Goal: Task Accomplishment & Management: Use online tool/utility

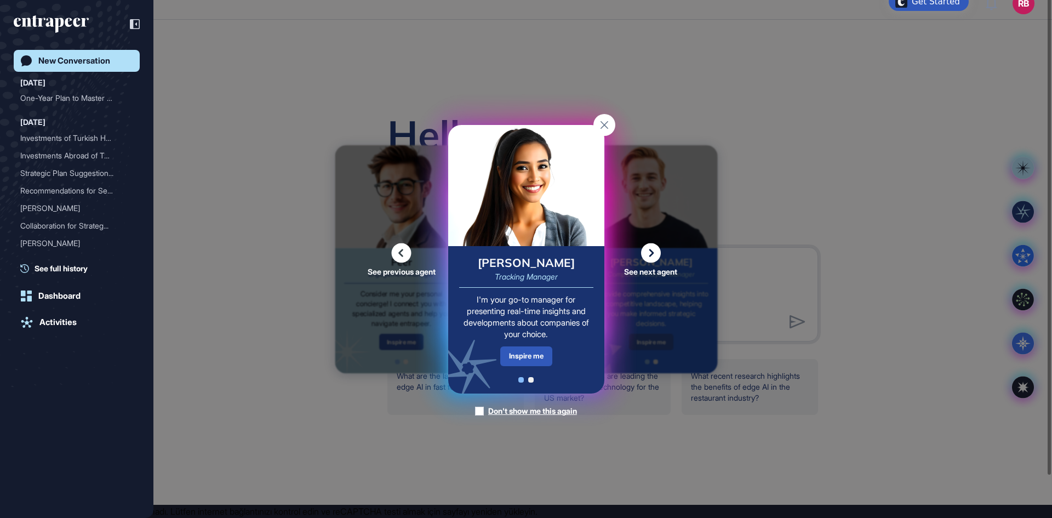
scroll to position [22, 0]
click at [407, 243] on icon at bounding box center [402, 253] width 20 height 20
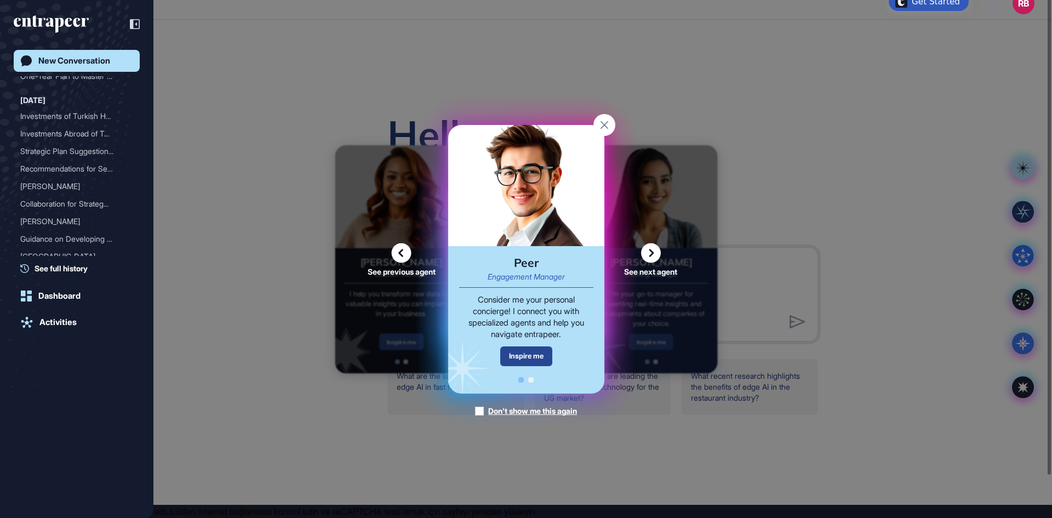
click at [530, 358] on div "Inspire me" at bounding box center [526, 355] width 52 height 19
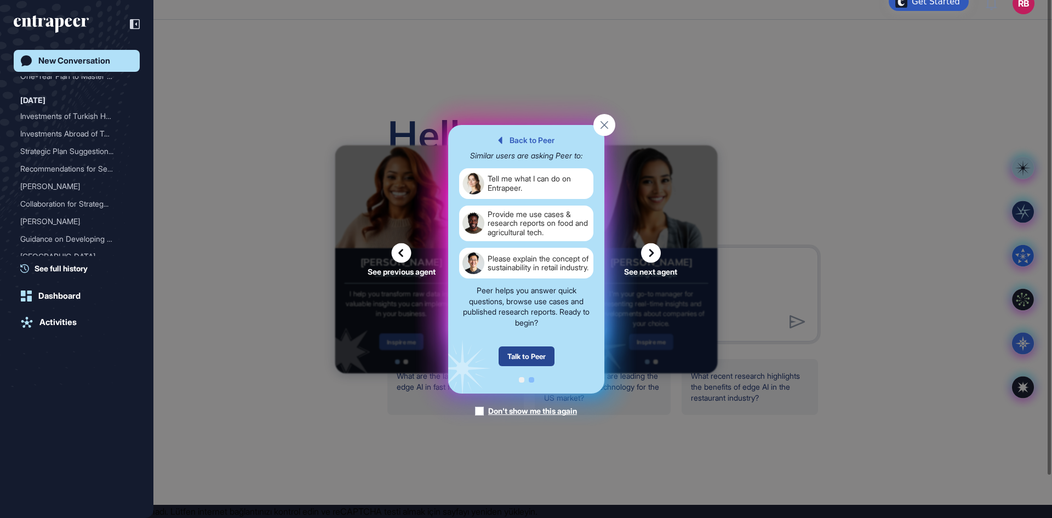
click at [530, 346] on div "Talk to Peer" at bounding box center [526, 356] width 56 height 20
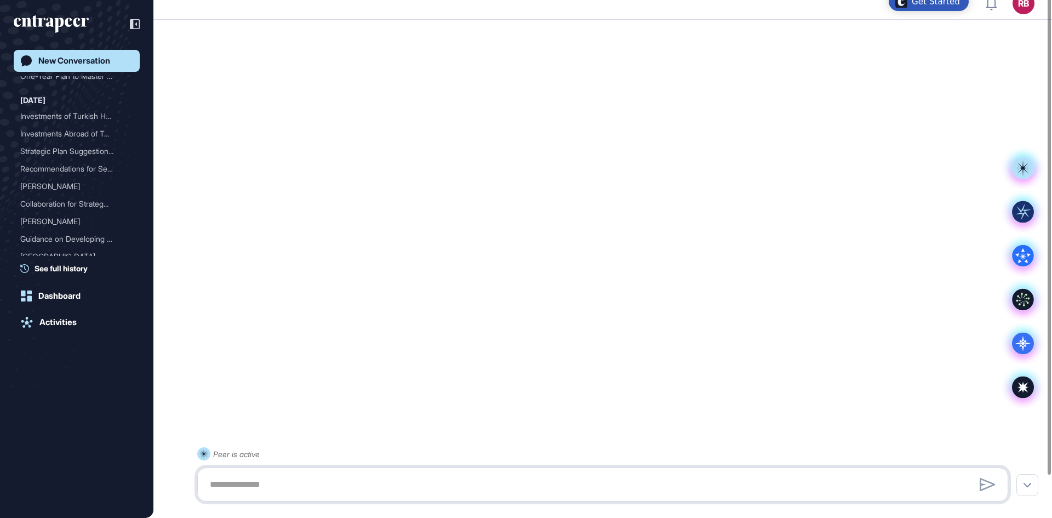
click at [252, 479] on textarea at bounding box center [602, 484] width 799 height 22
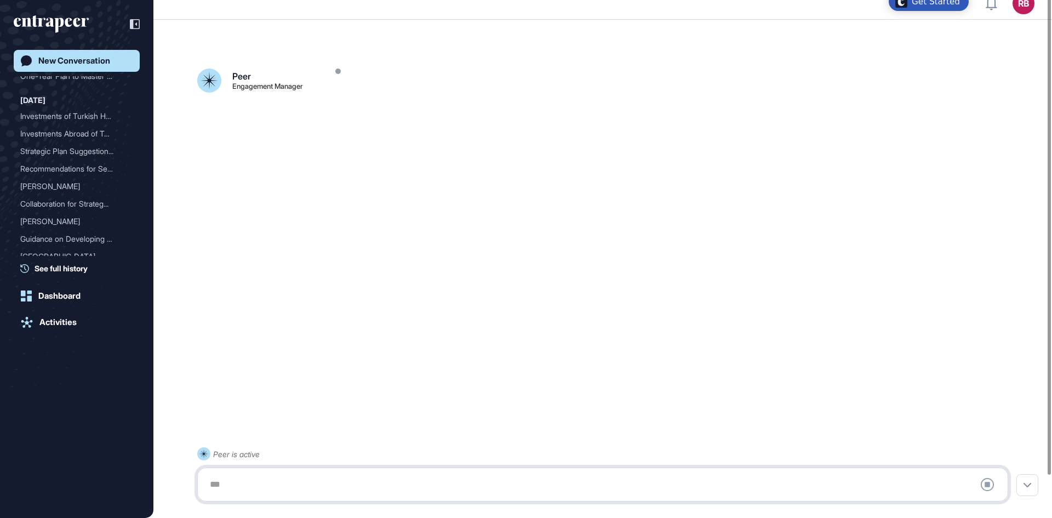
scroll to position [31, 0]
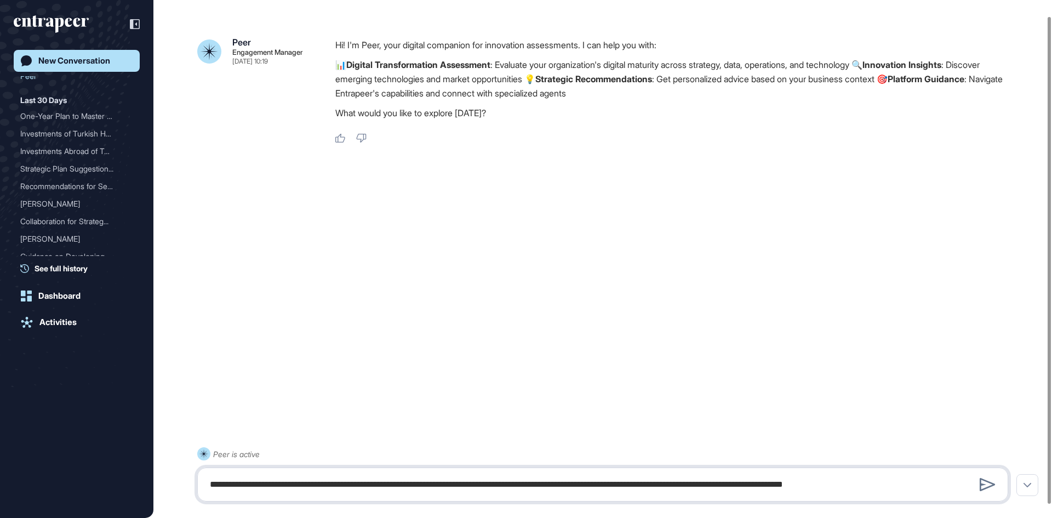
click at [260, 482] on textarea "**********" at bounding box center [602, 484] width 799 height 22
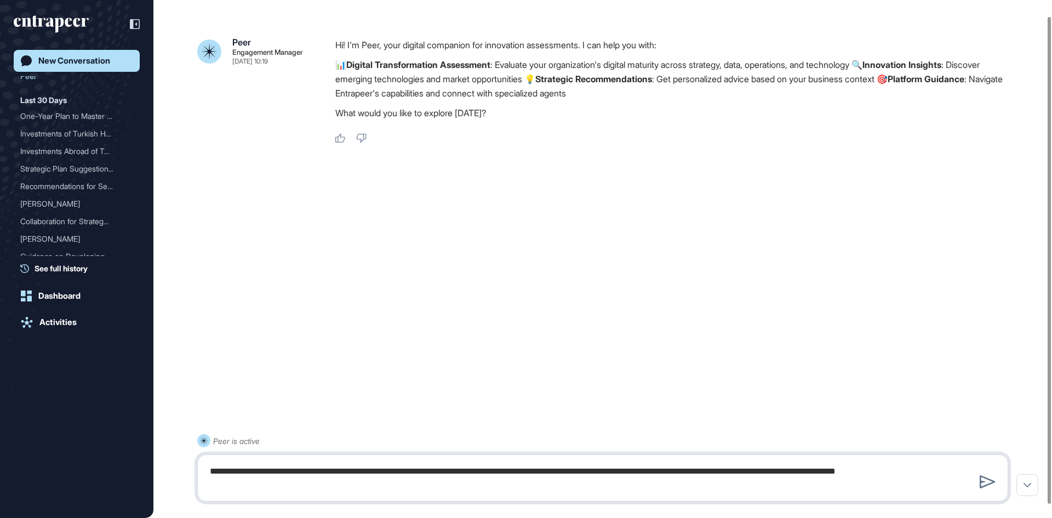
click at [300, 493] on textarea "**********" at bounding box center [602, 477] width 799 height 35
drag, startPoint x: 287, startPoint y: 493, endPoint x: 904, endPoint y: 468, distance: 617.0
click at [904, 468] on textarea "**********" at bounding box center [602, 477] width 799 height 35
drag, startPoint x: 402, startPoint y: 488, endPoint x: 207, endPoint y: 469, distance: 196.6
click at [207, 469] on textarea "**********" at bounding box center [602, 477] width 799 height 35
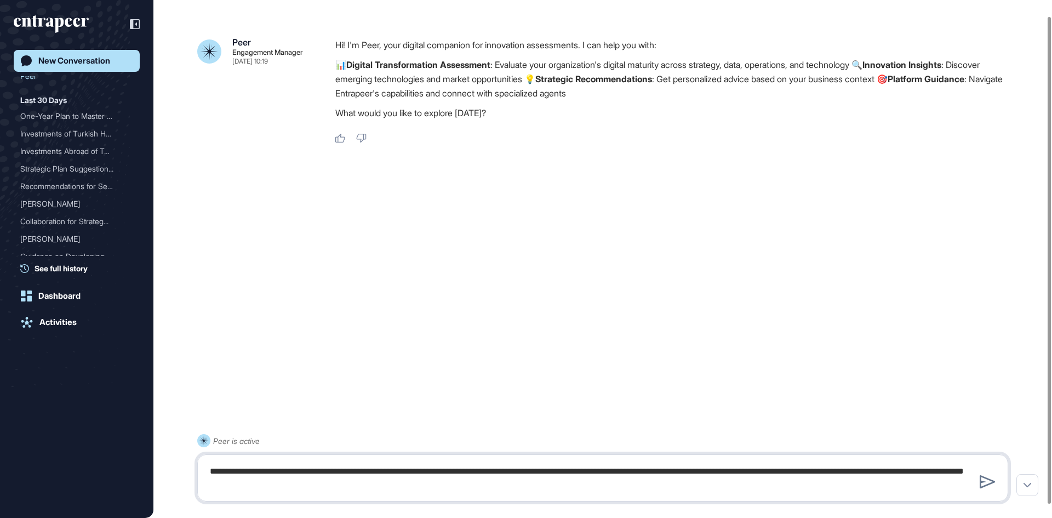
paste textarea "**********"
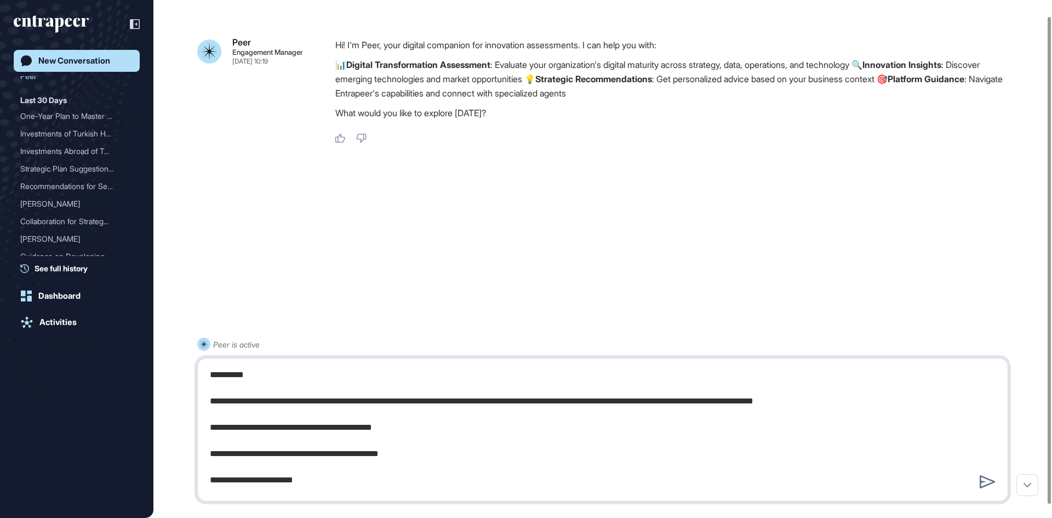
click at [283, 365] on textarea "**********" at bounding box center [602, 430] width 799 height 132
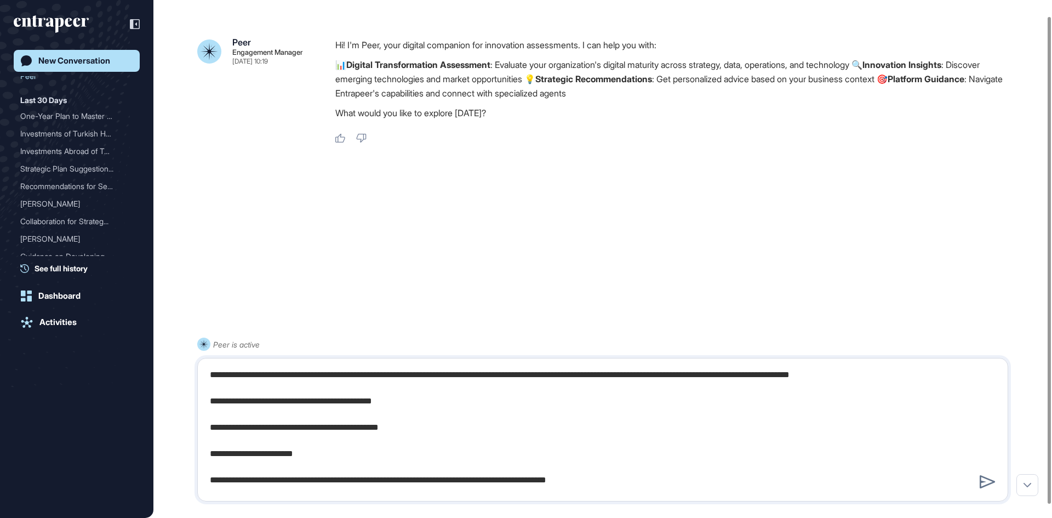
drag, startPoint x: 1002, startPoint y: 444, endPoint x: 1008, endPoint y: 494, distance: 49.6
click at [1008, 494] on div "**********" at bounding box center [602, 430] width 811 height 144
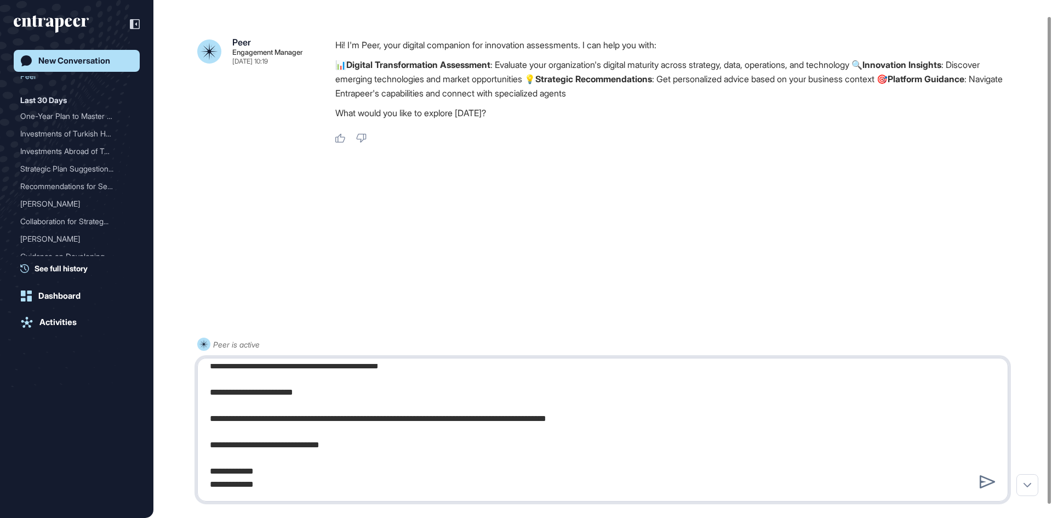
drag, startPoint x: 300, startPoint y: 486, endPoint x: 187, endPoint y: 443, distance: 120.9
click at [197, 443] on div "**********" at bounding box center [602, 420] width 811 height 164
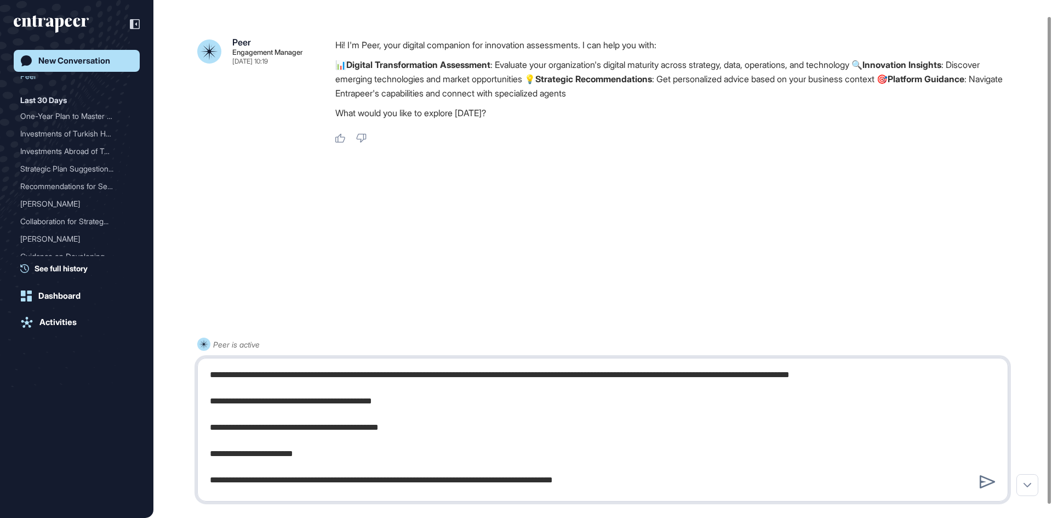
scroll to position [22, 0]
drag, startPoint x: 643, startPoint y: 458, endPoint x: 656, endPoint y: 457, distance: 13.7
click at [655, 458] on textarea "**********" at bounding box center [602, 430] width 799 height 132
click at [665, 459] on textarea "**********" at bounding box center [602, 430] width 799 height 132
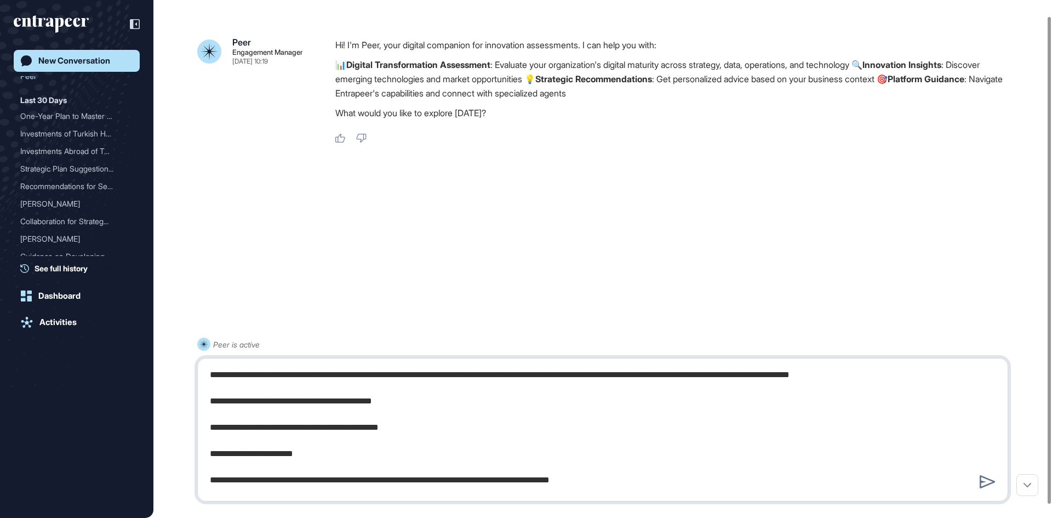
click at [325, 456] on textarea "**********" at bounding box center [602, 430] width 799 height 132
drag, startPoint x: 664, startPoint y: 481, endPoint x: 104, endPoint y: 293, distance: 591.4
click at [104, 293] on div "RB Dashboard Profile My Content Request More Data New Conversation [DATE] Peer …" at bounding box center [526, 230] width 1052 height 549
paste textarea "**********"
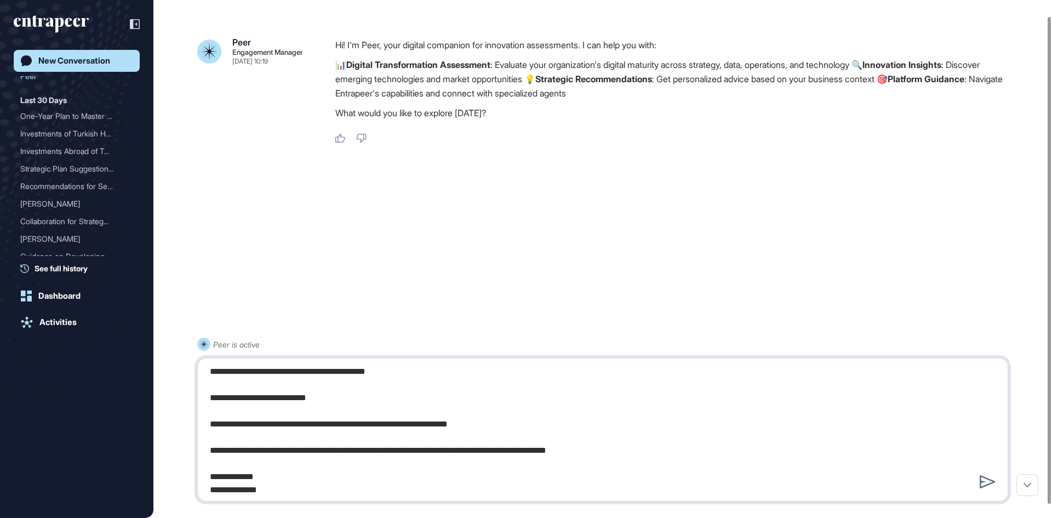
scroll to position [98, 0]
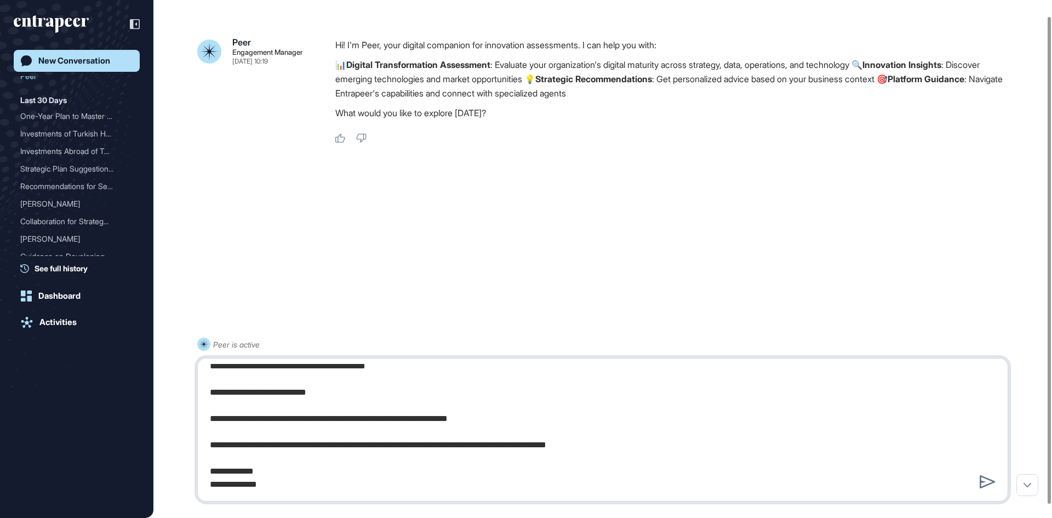
drag, startPoint x: 264, startPoint y: 493, endPoint x: 688, endPoint y: 432, distance: 428.5
click at [688, 432] on textarea "**********" at bounding box center [602, 430] width 799 height 132
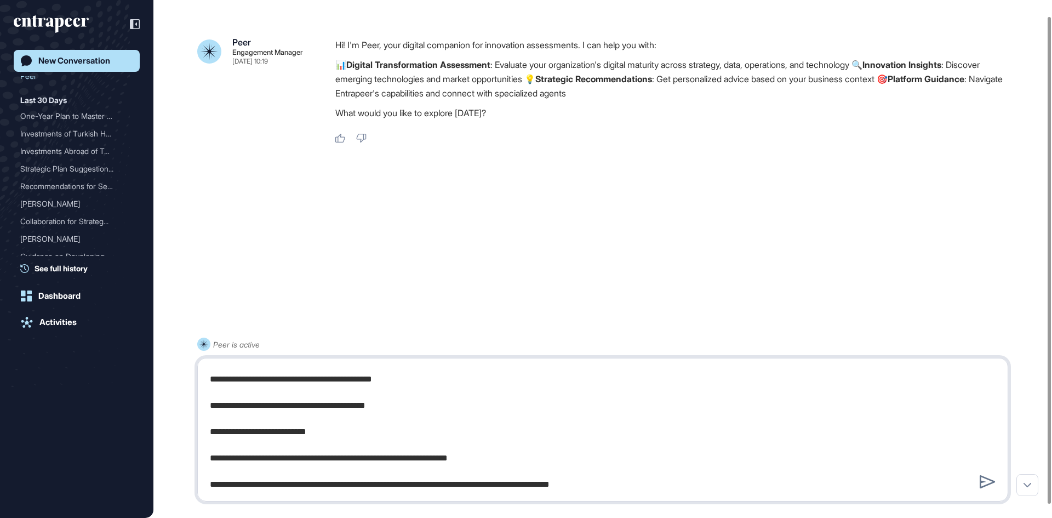
scroll to position [61, 0]
type textarea "**********"
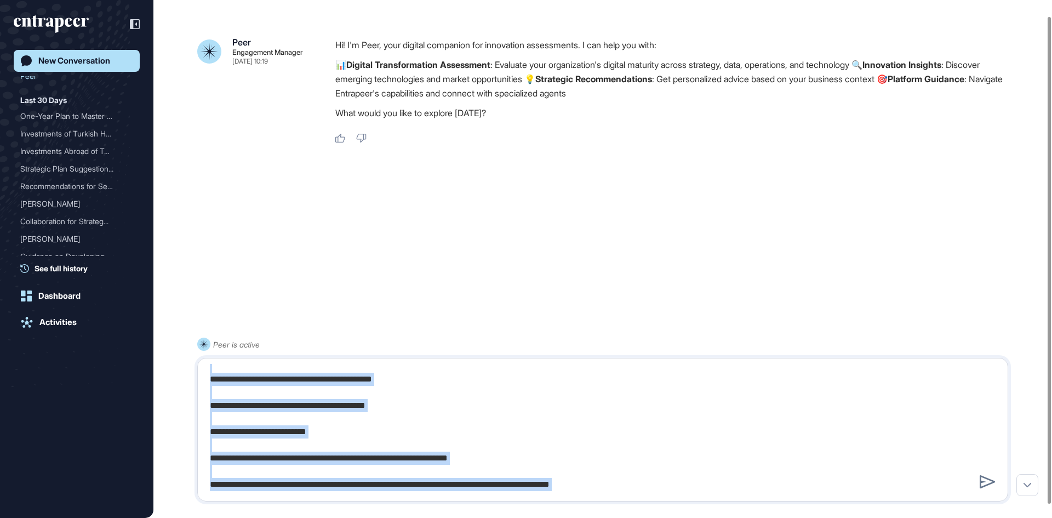
drag, startPoint x: 1002, startPoint y: 428, endPoint x: 996, endPoint y: 339, distance: 89.5
click at [996, 339] on div "**********" at bounding box center [602, 420] width 811 height 164
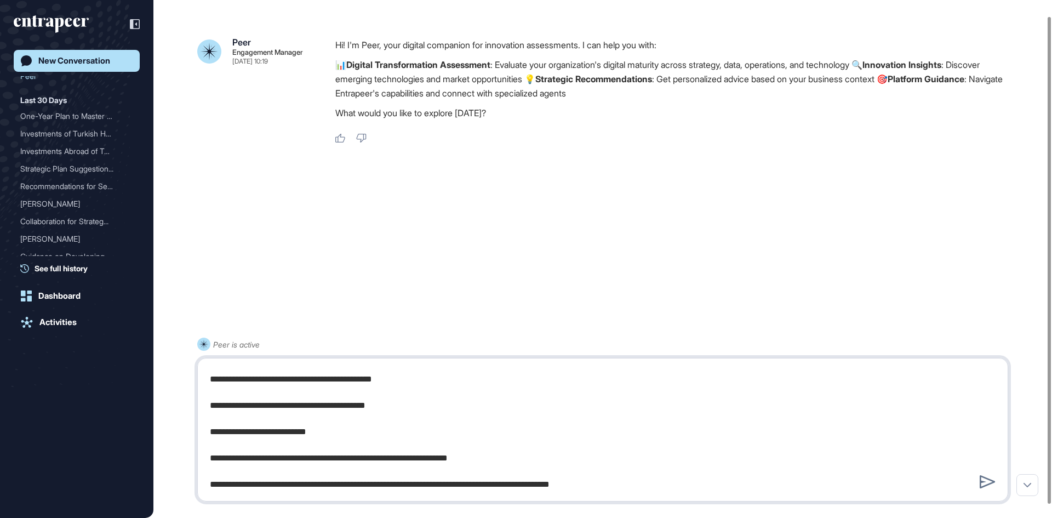
click at [998, 368] on textarea "**********" at bounding box center [602, 430] width 799 height 132
click at [990, 477] on icon at bounding box center [988, 481] width 16 height 13
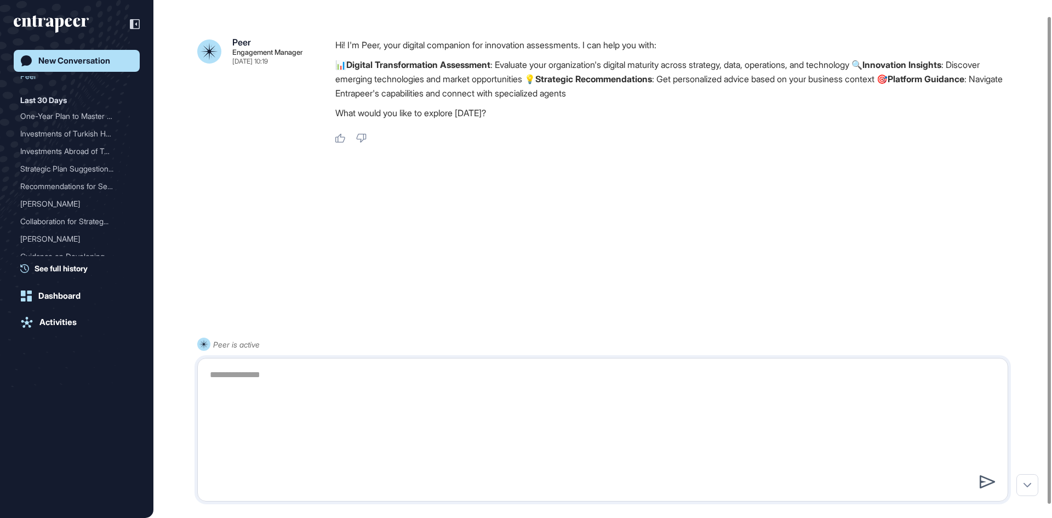
scroll to position [0, 0]
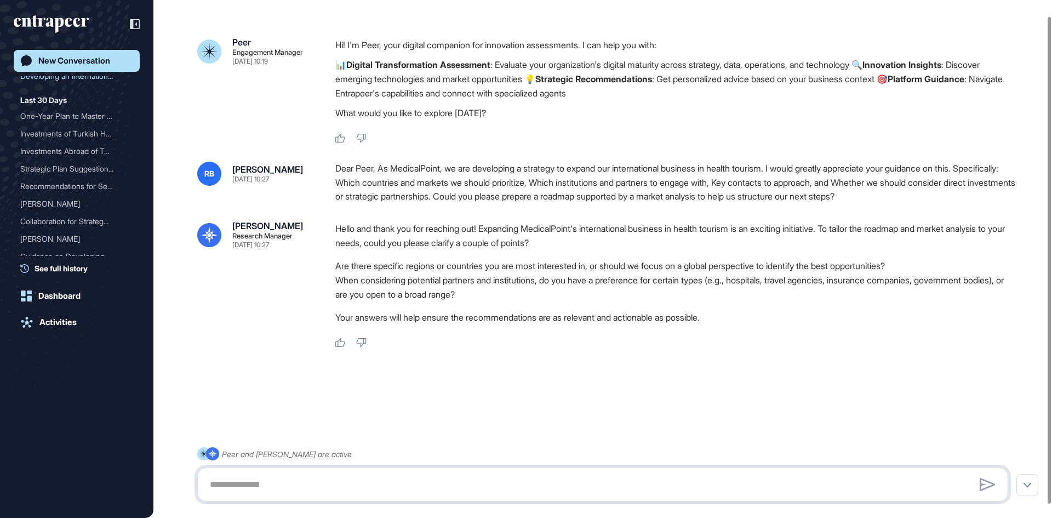
click at [263, 475] on textarea at bounding box center [602, 484] width 799 height 22
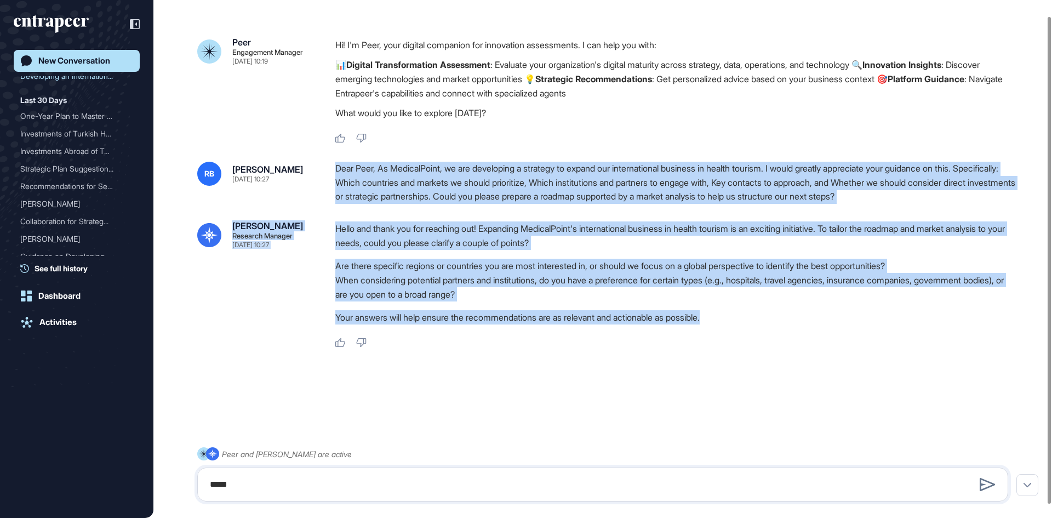
drag, startPoint x: 743, startPoint y: 315, endPoint x: 336, endPoint y: 168, distance: 431.6
click at [336, 168] on div "[PERSON_NAME] [DATE] 10:27 Dear Peer, As MedicalPoint, we are developing a stra…" at bounding box center [602, 255] width 811 height 186
copy div "Dear Peer, As MedicalPoint, we are developing a strategy to expand our internat…"
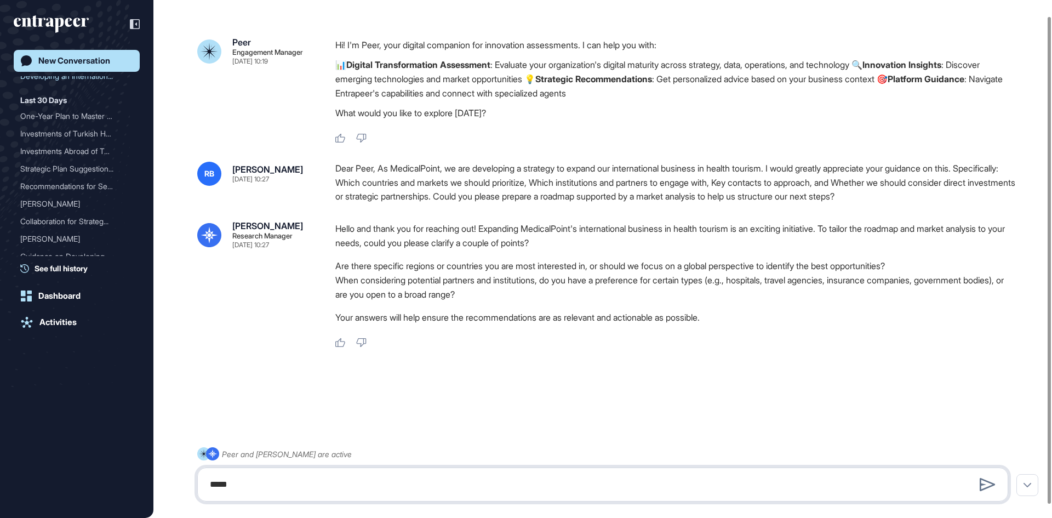
click at [261, 478] on textarea "*****" at bounding box center [602, 484] width 799 height 22
drag, startPoint x: 253, startPoint y: 482, endPoint x: 178, endPoint y: 477, distance: 75.2
click at [197, 477] on div "Peer and [PERSON_NAME] are active *****" at bounding box center [602, 474] width 811 height 54
paste textarea "**********"
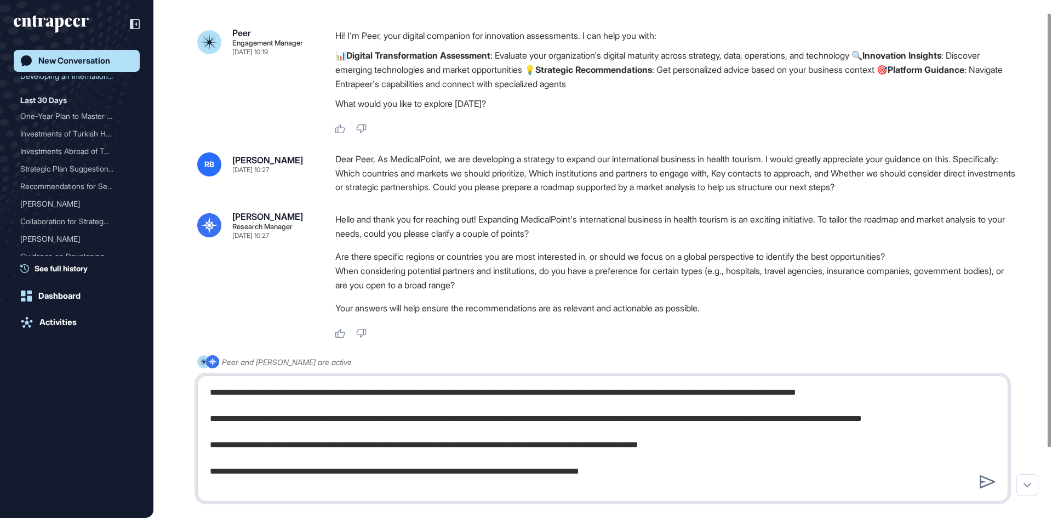
click at [528, 416] on textarea "**********" at bounding box center [602, 438] width 799 height 114
click at [648, 418] on textarea "**********" at bounding box center [602, 438] width 799 height 114
click at [487, 417] on textarea "**********" at bounding box center [602, 438] width 799 height 114
drag, startPoint x: 541, startPoint y: 417, endPoint x: 487, endPoint y: 423, distance: 54.6
click at [487, 423] on textarea "**********" at bounding box center [602, 438] width 799 height 114
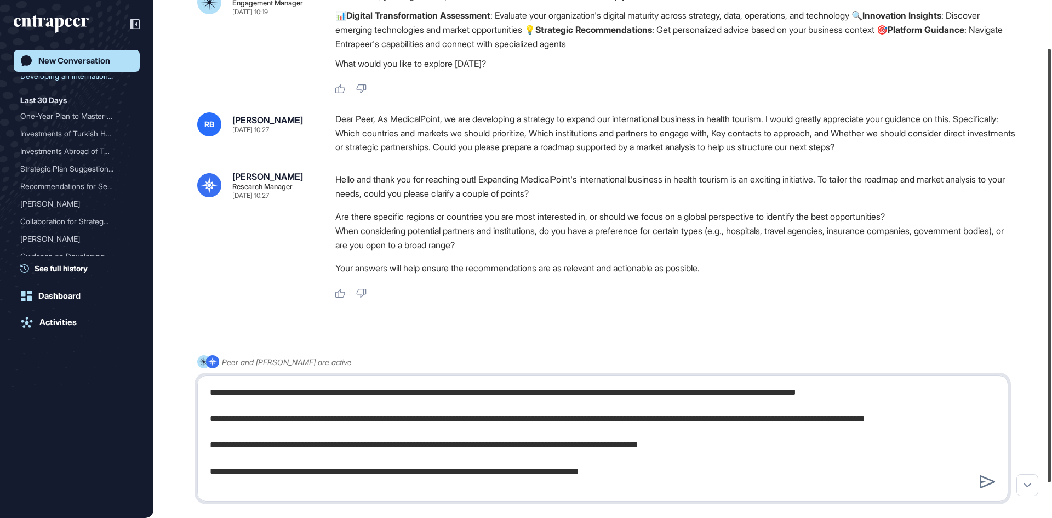
scroll to position [72, 0]
drag, startPoint x: 1050, startPoint y: 418, endPoint x: 1049, endPoint y: 453, distance: 35.1
click at [1049, 453] on div at bounding box center [1049, 265] width 3 height 433
type textarea "**********"
click at [991, 483] on icon at bounding box center [987, 481] width 15 height 13
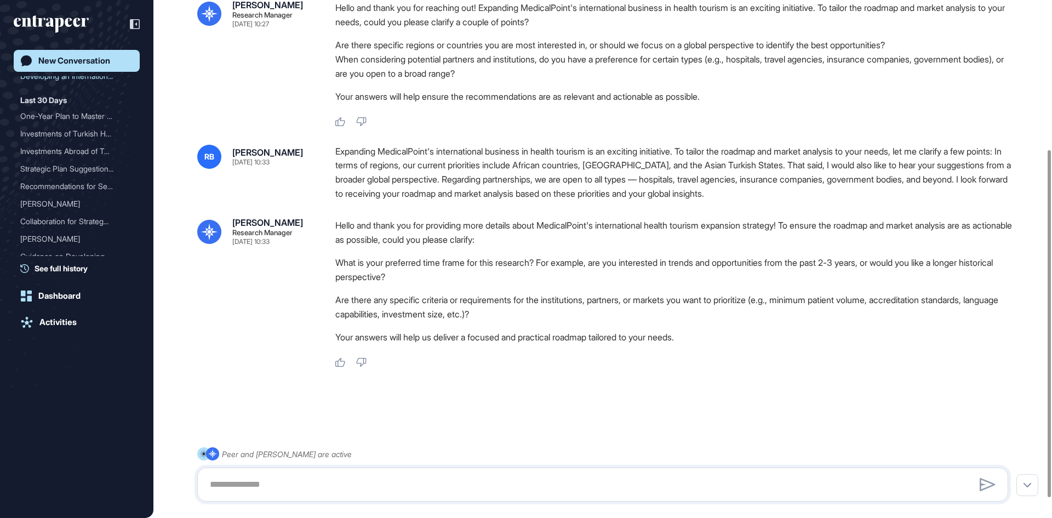
scroll to position [242, 0]
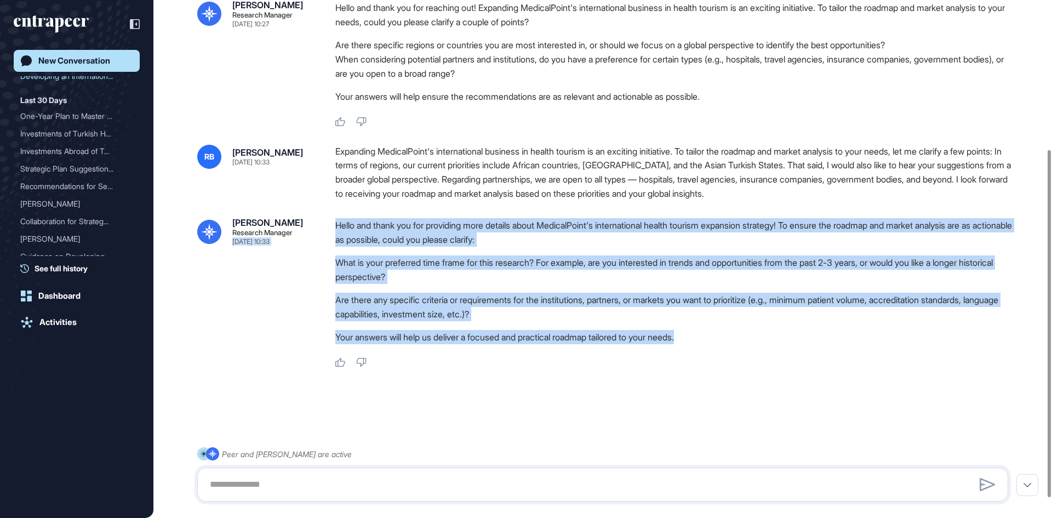
drag, startPoint x: 704, startPoint y: 332, endPoint x: 326, endPoint y: 230, distance: 391.5
click at [326, 230] on div "[PERSON_NAME] Research Manager [DATE] 10:33 Hello and thank you for providing m…" at bounding box center [602, 293] width 811 height 150
click at [357, 242] on p "Hello and thank you for providing more details about MedicalPoint's internation…" at bounding box center [676, 232] width 682 height 28
click at [618, 295] on li "Are there any specific criteria or requirements for the institutions, partners,…" at bounding box center [676, 307] width 682 height 28
drag, startPoint x: 704, startPoint y: 334, endPoint x: 328, endPoint y: 231, distance: 389.8
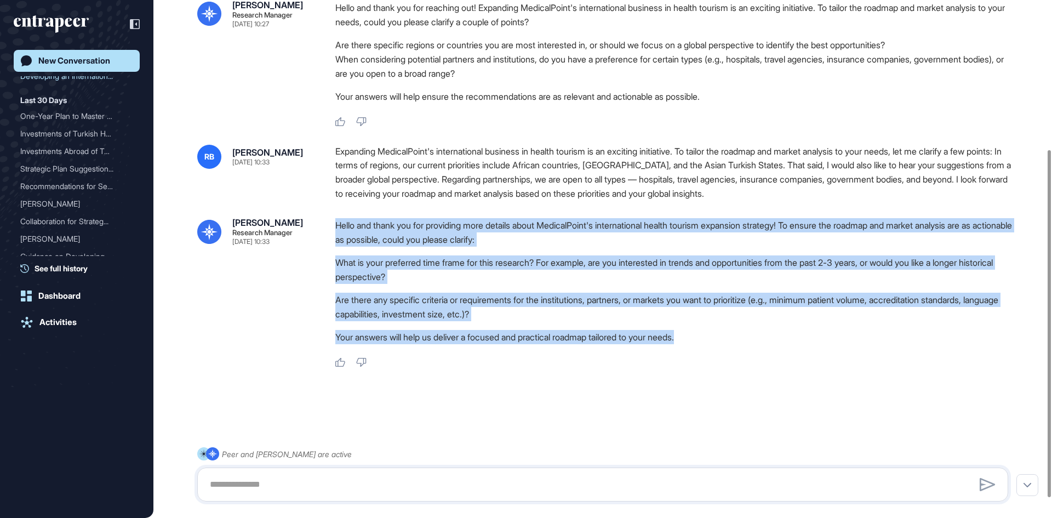
click at [328, 231] on div "[PERSON_NAME] Research Manager [DATE] 10:33 Hello and thank you for providing m…" at bounding box center [602, 293] width 811 height 150
copy div "Hello and thank you for providing more details about MedicalPoint's internation…"
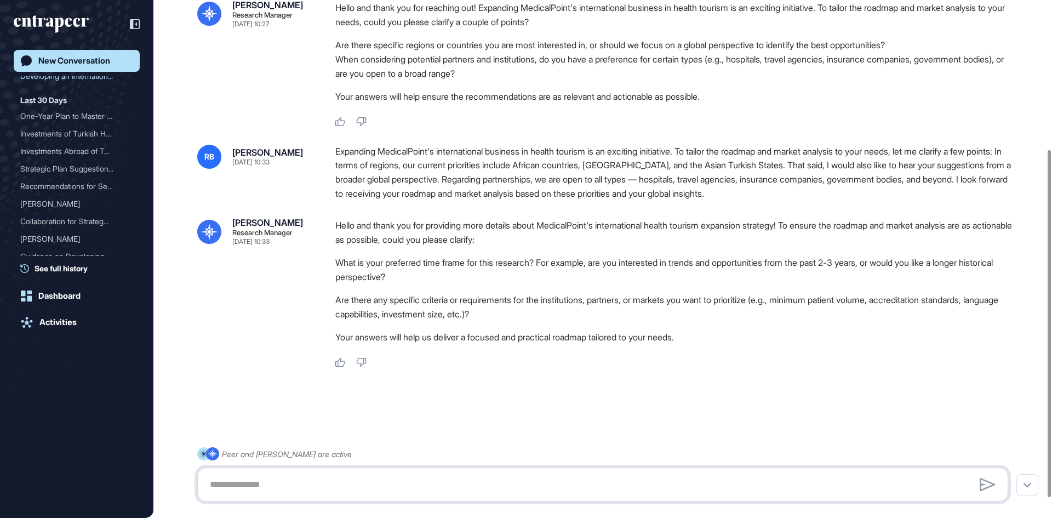
click at [322, 479] on textarea at bounding box center [602, 484] width 799 height 22
paste textarea "**********"
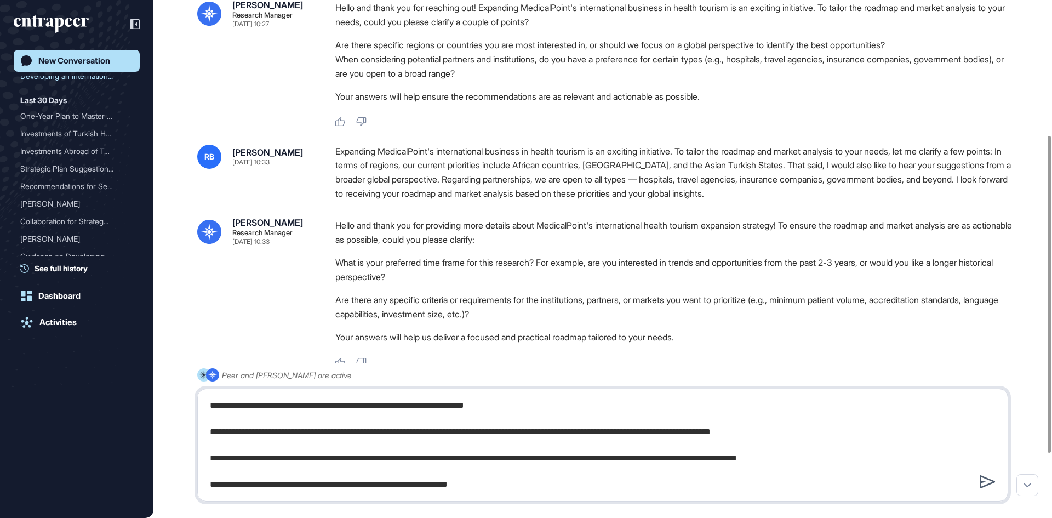
type textarea "**********"
click at [990, 481] on icon at bounding box center [988, 481] width 16 height 13
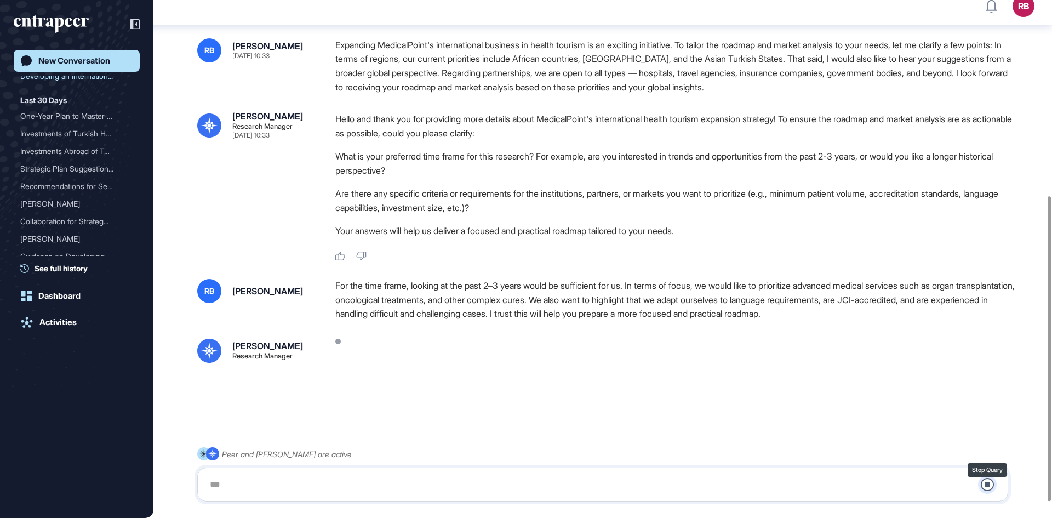
scroll to position [355, 0]
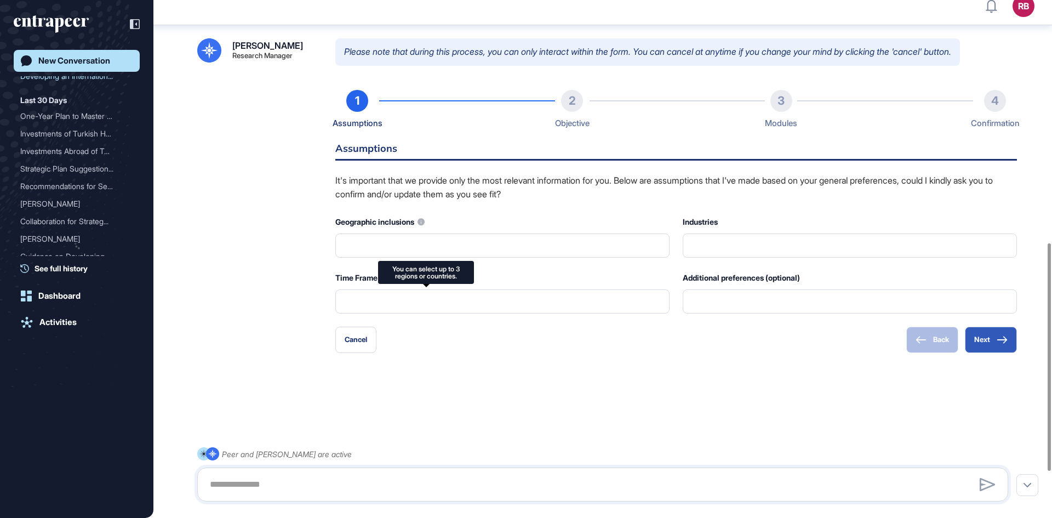
type input "*********"
type input "*"
type input "**********"
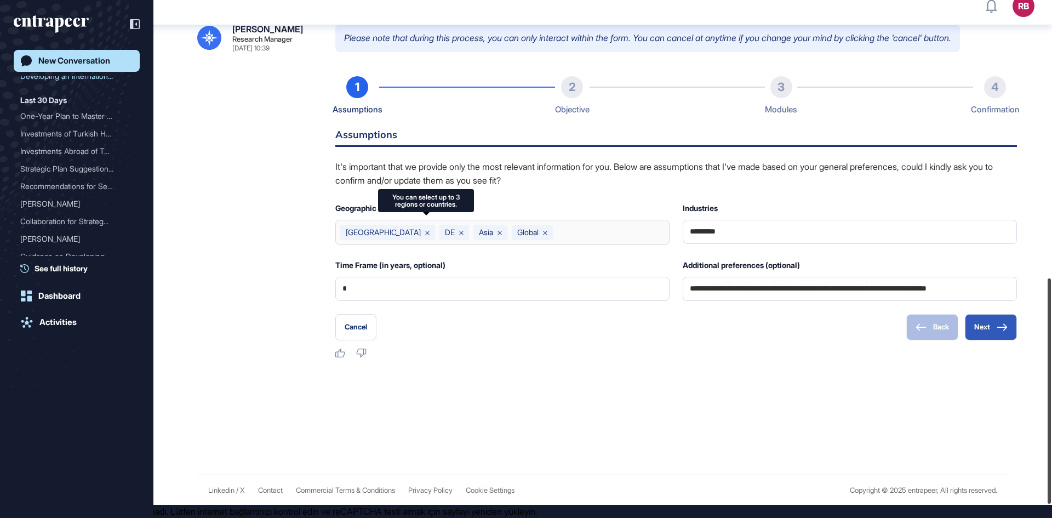
scroll to position [669, 0]
drag, startPoint x: 1049, startPoint y: 261, endPoint x: 1052, endPoint y: 539, distance: 277.8
click at [1052, 517] on html "RB Dashboard Profile My Content Request More Data New Conversation [DATE] Devel…" at bounding box center [526, 252] width 1052 height 531
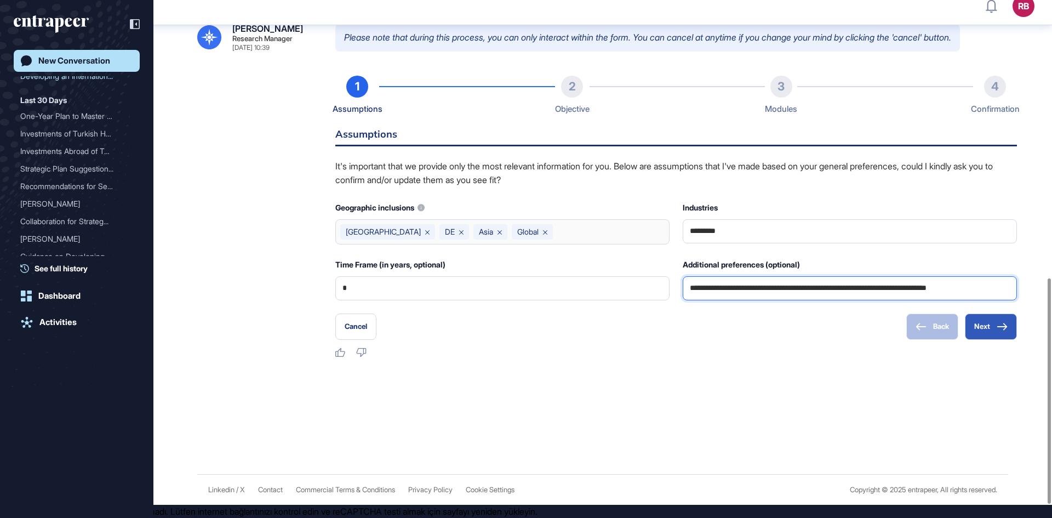
click at [831, 292] on input "**********" at bounding box center [850, 288] width 320 height 23
click at [753, 295] on input "**********" at bounding box center [850, 288] width 320 height 23
click at [987, 327] on button "Next" at bounding box center [991, 326] width 52 height 26
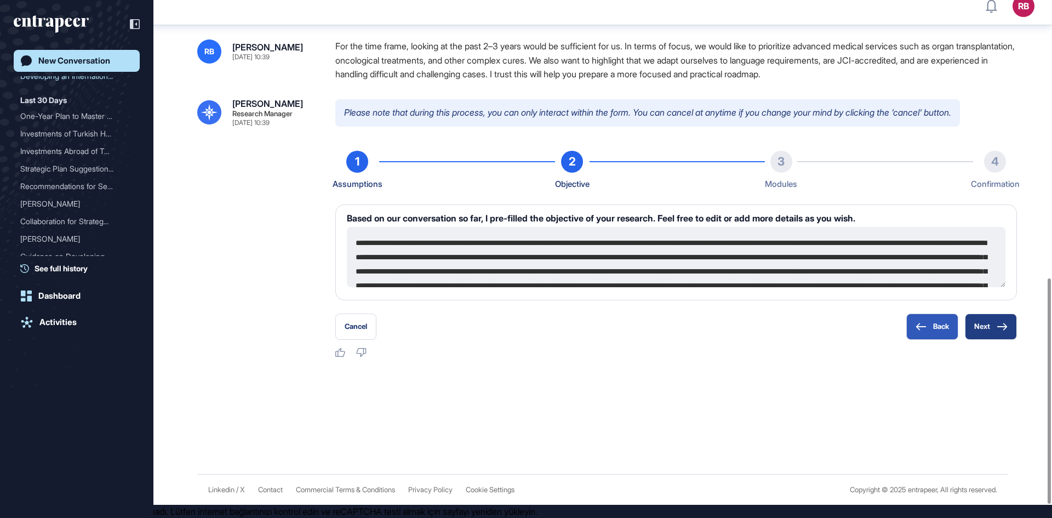
scroll to position [593, 0]
click at [386, 242] on textarea "**********" at bounding box center [676, 257] width 659 height 60
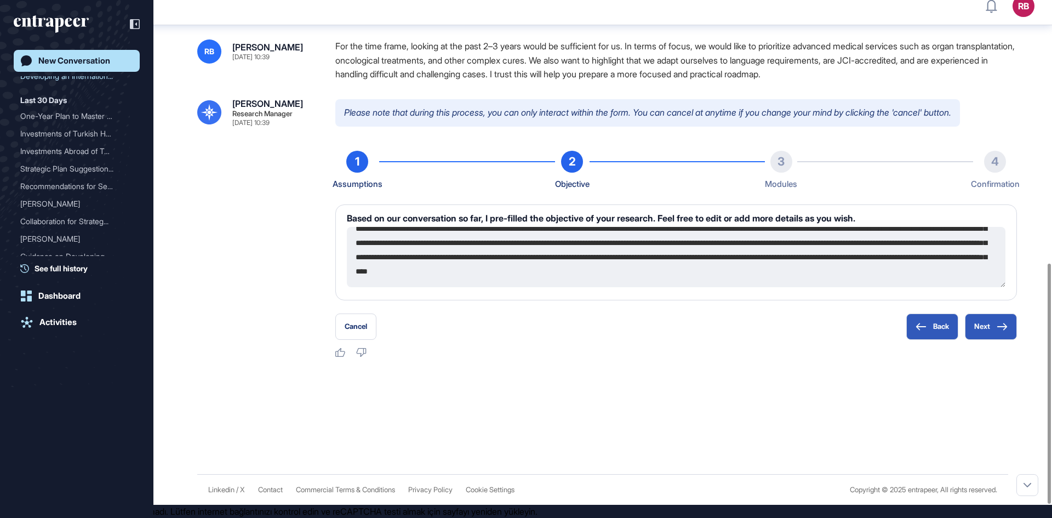
scroll to position [43, 0]
click at [991, 325] on button "Next" at bounding box center [991, 326] width 52 height 26
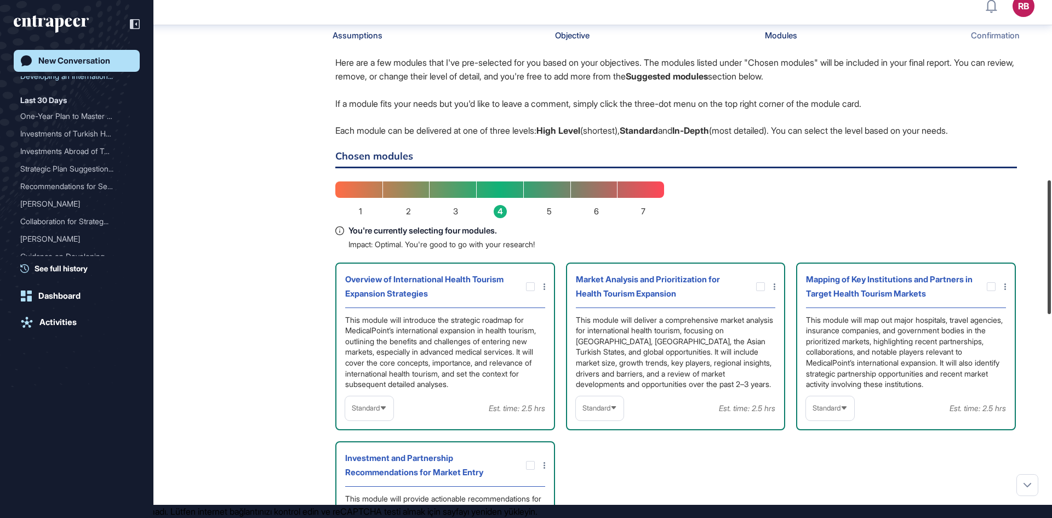
scroll to position [748, 0]
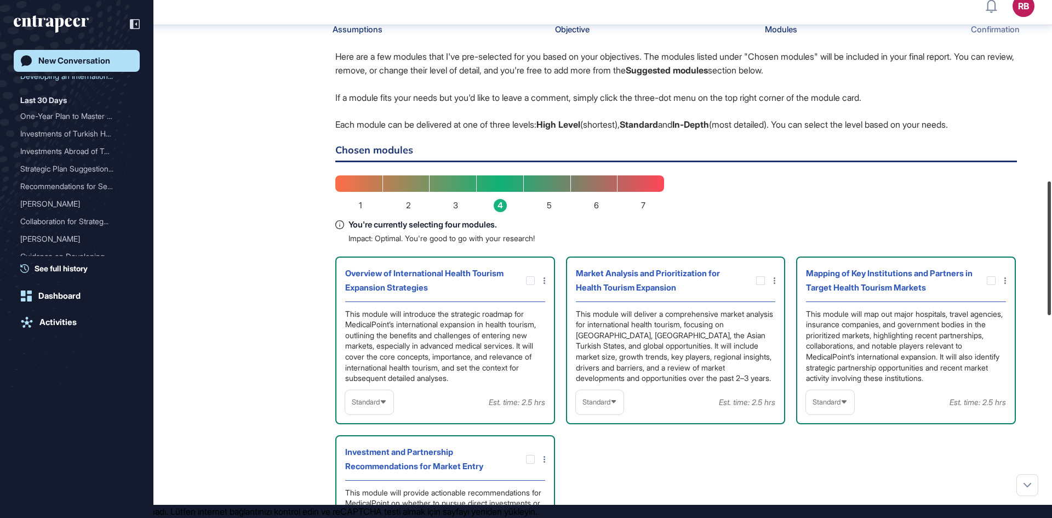
drag, startPoint x: 1049, startPoint y: 416, endPoint x: 1052, endPoint y: 227, distance: 188.5
click at [1051, 227] on div at bounding box center [1049, 248] width 3 height 134
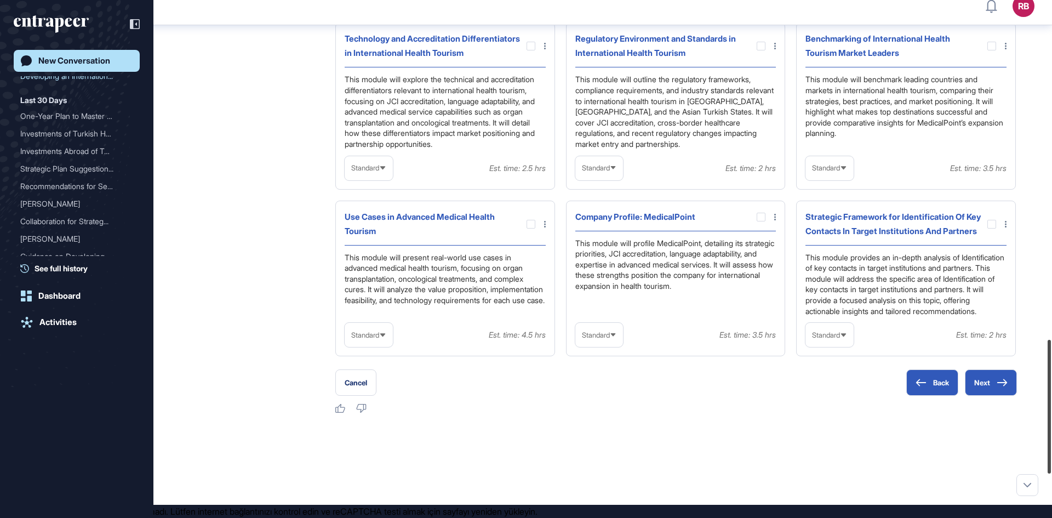
scroll to position [1363, 0]
drag, startPoint x: 1048, startPoint y: 273, endPoint x: 1052, endPoint y: 432, distance: 159.0
click at [1051, 432] on div at bounding box center [1049, 407] width 3 height 134
click at [621, 344] on div "Standard" at bounding box center [599, 332] width 48 height 21
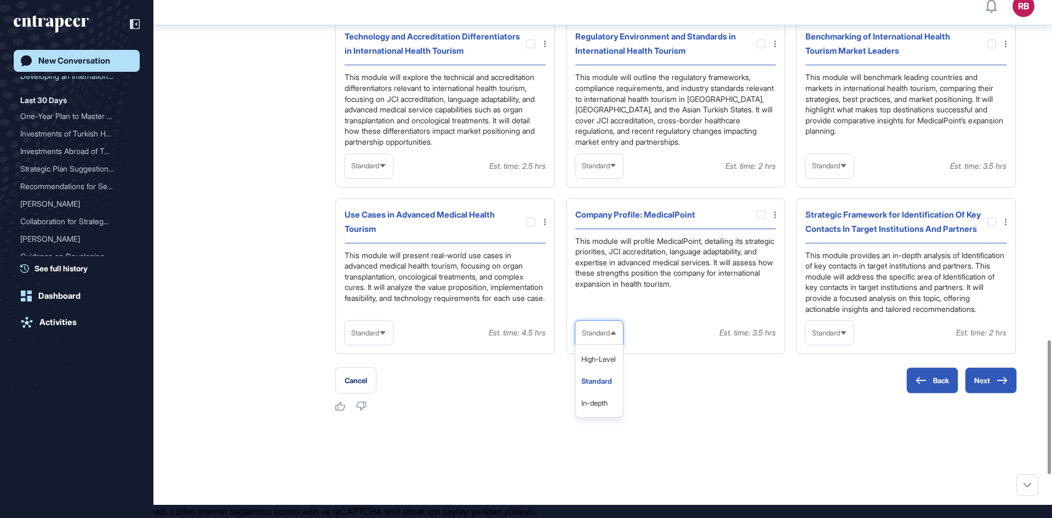
click at [621, 344] on div "Standard" at bounding box center [599, 332] width 48 height 21
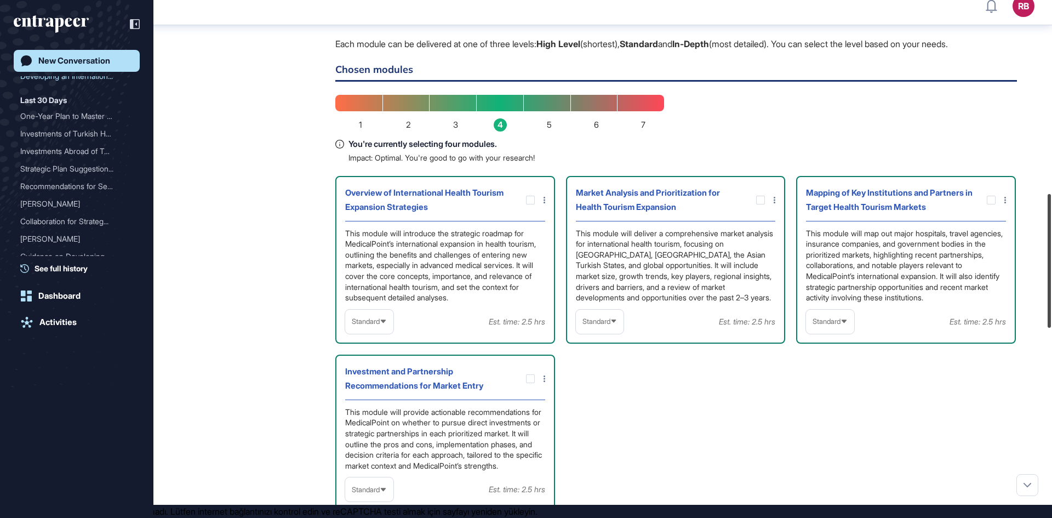
scroll to position [797, 0]
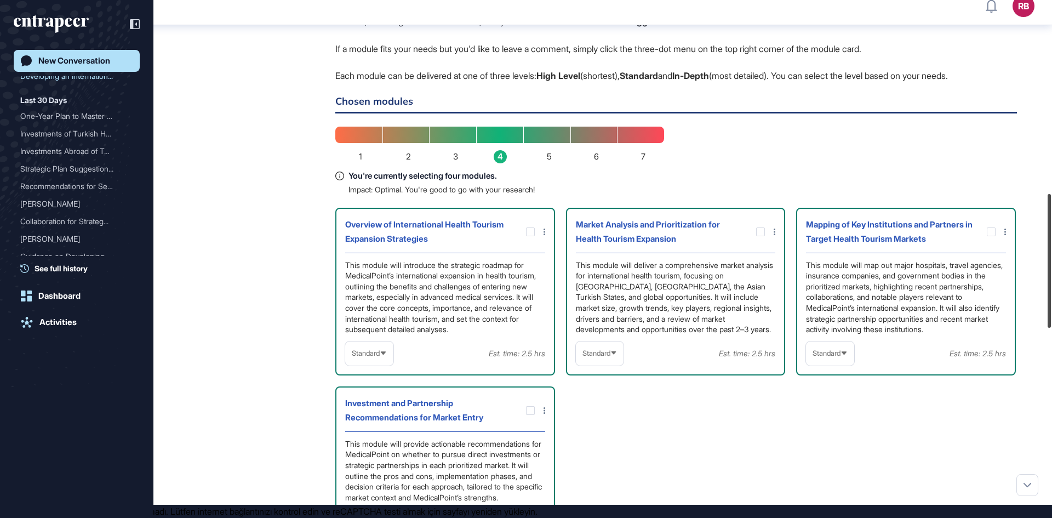
drag, startPoint x: 1050, startPoint y: 373, endPoint x: 1049, endPoint y: 227, distance: 146.3
click at [1049, 227] on div at bounding box center [1049, 261] width 3 height 134
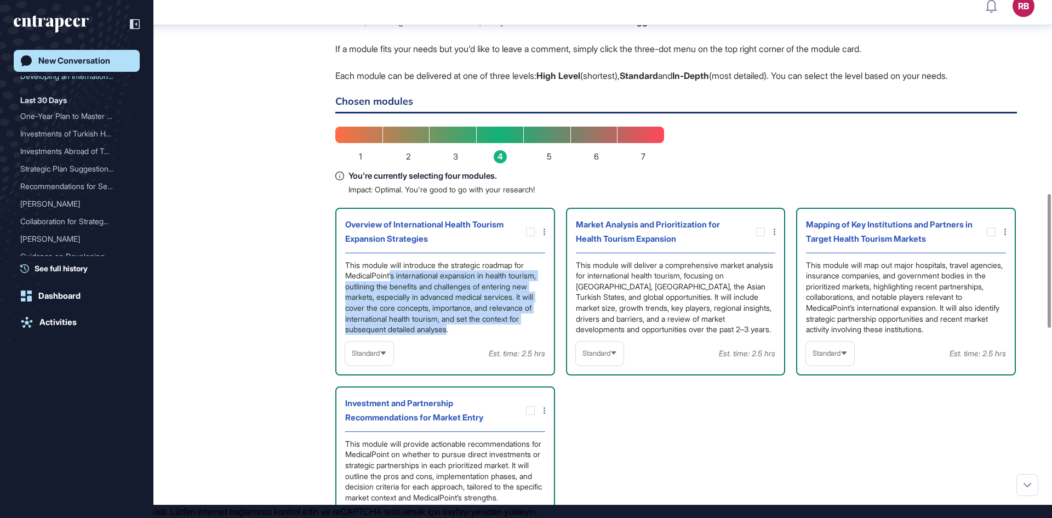
drag, startPoint x: 393, startPoint y: 276, endPoint x: 507, endPoint y: 329, distance: 125.5
click at [507, 329] on div "This module will introduce the strategic roadmap for MedicalPoint’s internation…" at bounding box center [445, 297] width 200 height 75
click at [249, 318] on div "[PERSON_NAME] Research Manager [DATE] 10:39 Please note that during this proces…" at bounding box center [602, 437] width 811 height 1082
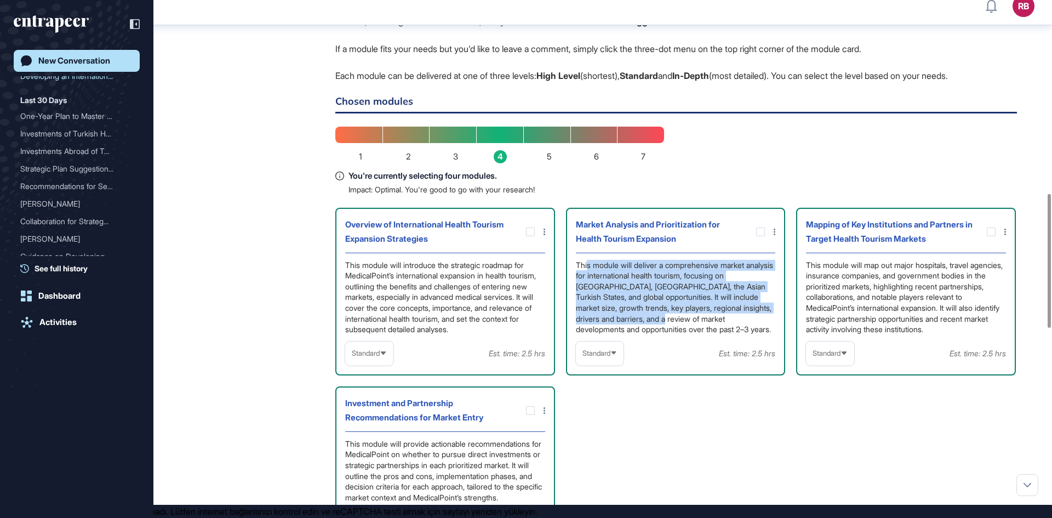
drag, startPoint x: 587, startPoint y: 265, endPoint x: 708, endPoint y: 319, distance: 132.7
click at [708, 319] on div "This module will deliver a comprehensive market analysis for international heal…" at bounding box center [676, 297] width 200 height 75
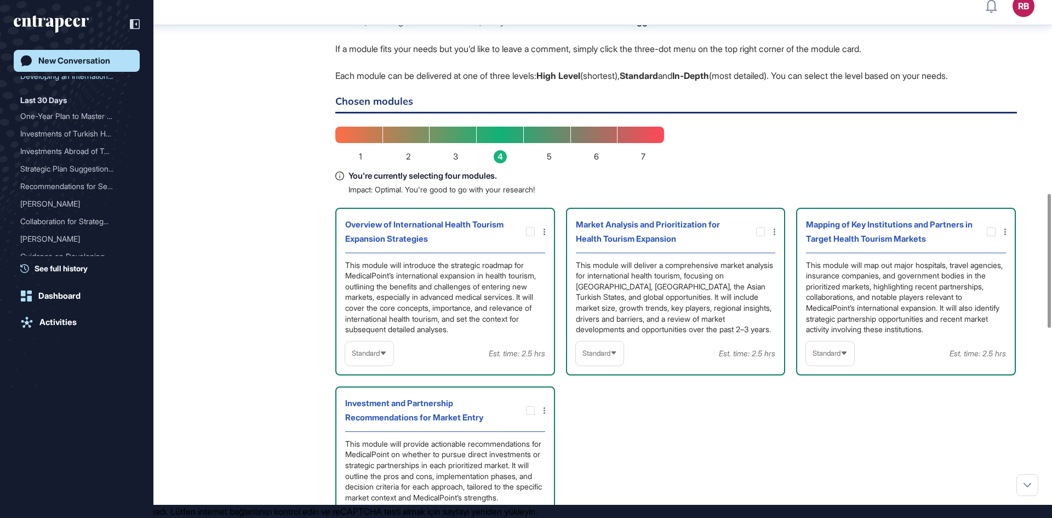
click at [839, 285] on div "This module will map out major hospitals, travel agencies, insurance companies,…" at bounding box center [906, 297] width 200 height 75
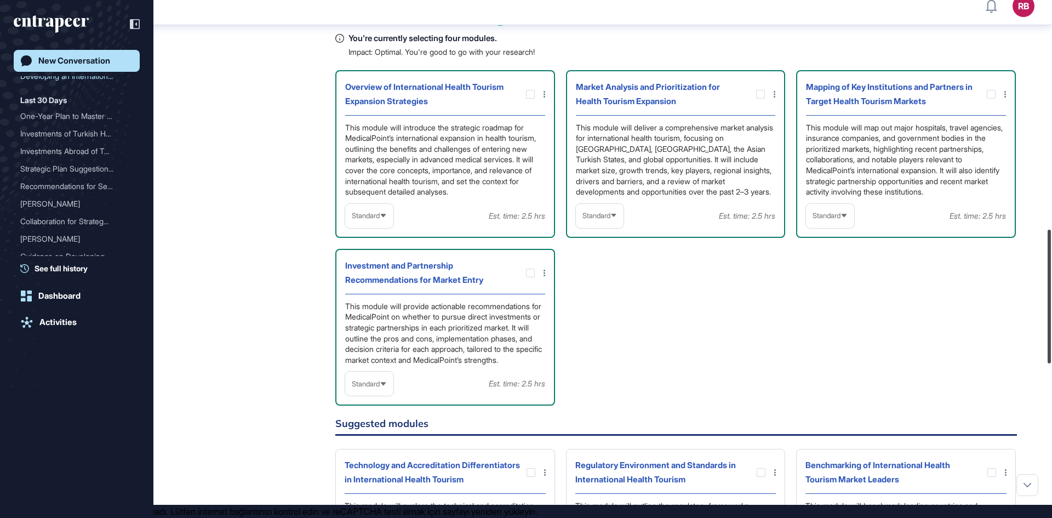
scroll to position [924, 0]
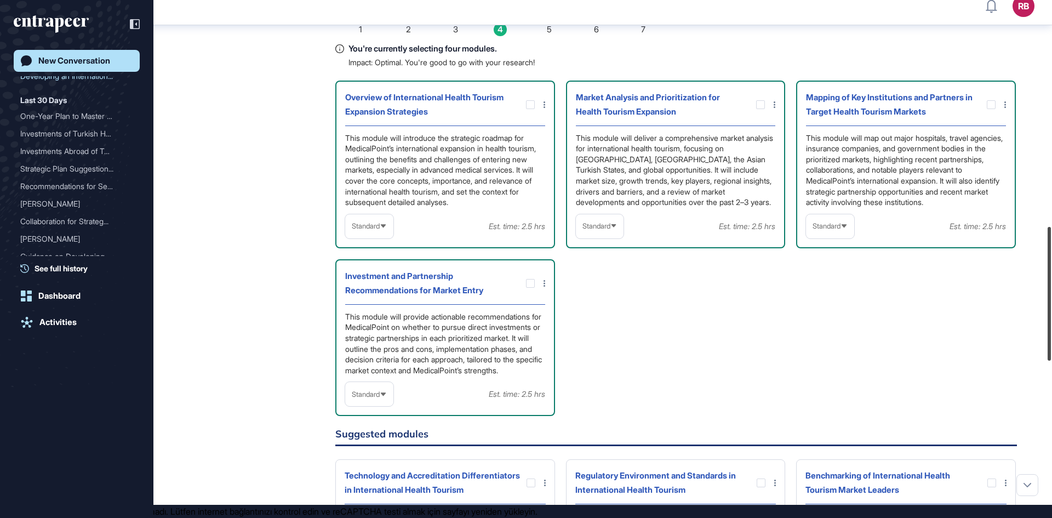
drag, startPoint x: 1052, startPoint y: 280, endPoint x: 1047, endPoint y: 313, distance: 33.2
click at [1048, 313] on div at bounding box center [1049, 294] width 3 height 134
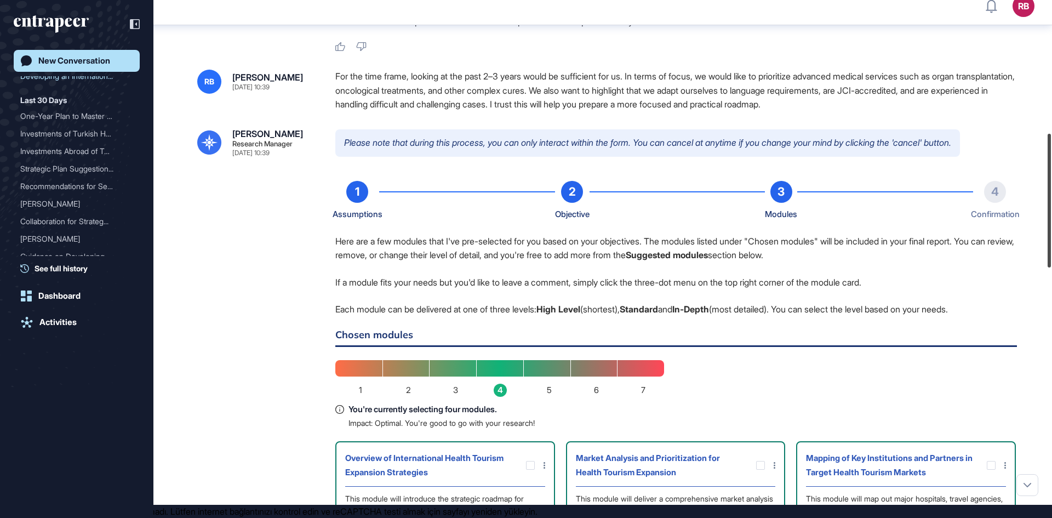
scroll to position [790, 0]
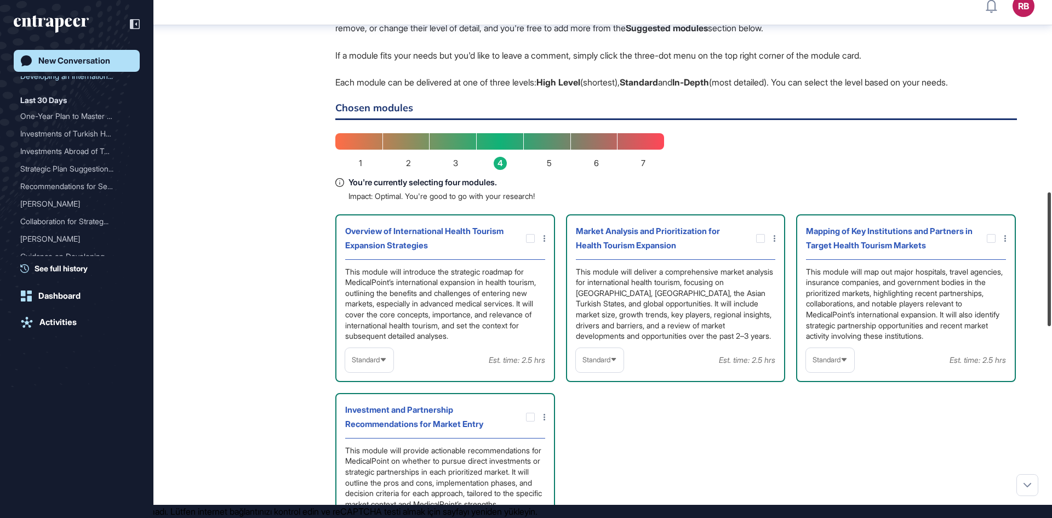
drag, startPoint x: 1050, startPoint y: 326, endPoint x: 1052, endPoint y: 292, distance: 34.5
click at [1051, 292] on div at bounding box center [1049, 259] width 3 height 134
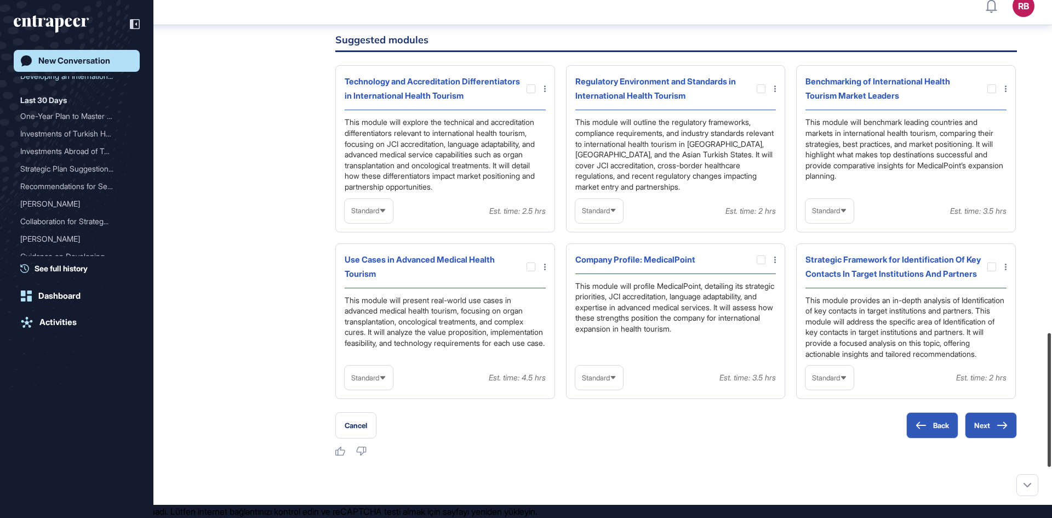
scroll to position [1358, 0]
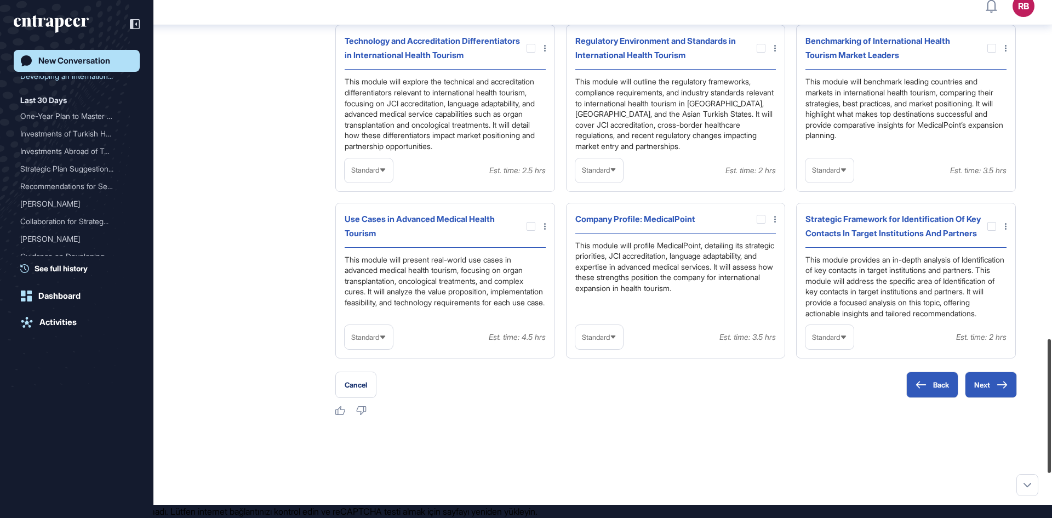
drag, startPoint x: 1050, startPoint y: 233, endPoint x: 1052, endPoint y: 380, distance: 146.9
click at [1051, 380] on div at bounding box center [1049, 406] width 3 height 134
click at [992, 231] on div at bounding box center [991, 226] width 9 height 9
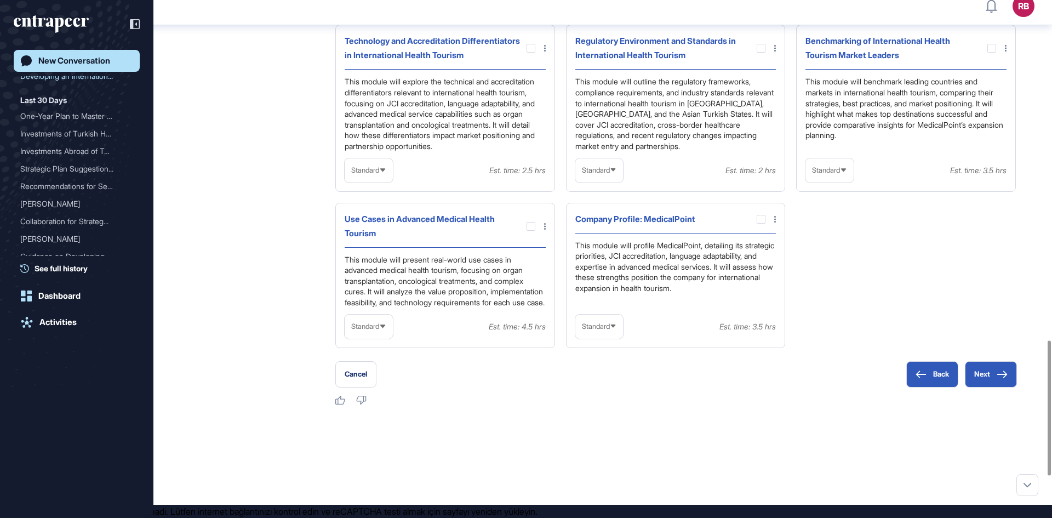
click at [989, 64] on div "Benchmarking of International Health Tourism Market Leaders" at bounding box center [906, 52] width 201 height 36
click at [995, 68] on div "Benchmarking of International Health Tourism Market Leaders" at bounding box center [906, 52] width 201 height 36
click at [990, 53] on div at bounding box center [991, 48] width 9 height 9
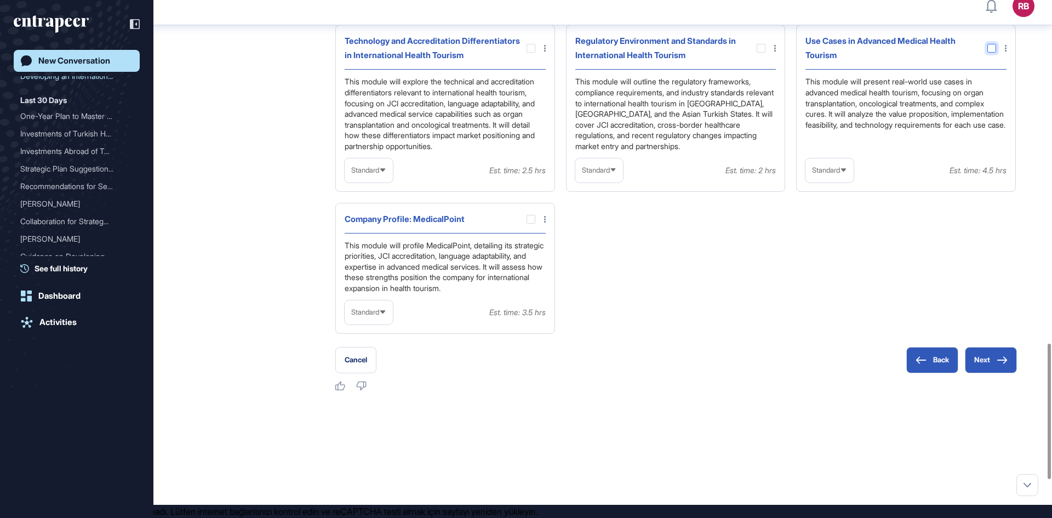
click at [992, 53] on div at bounding box center [991, 48] width 9 height 9
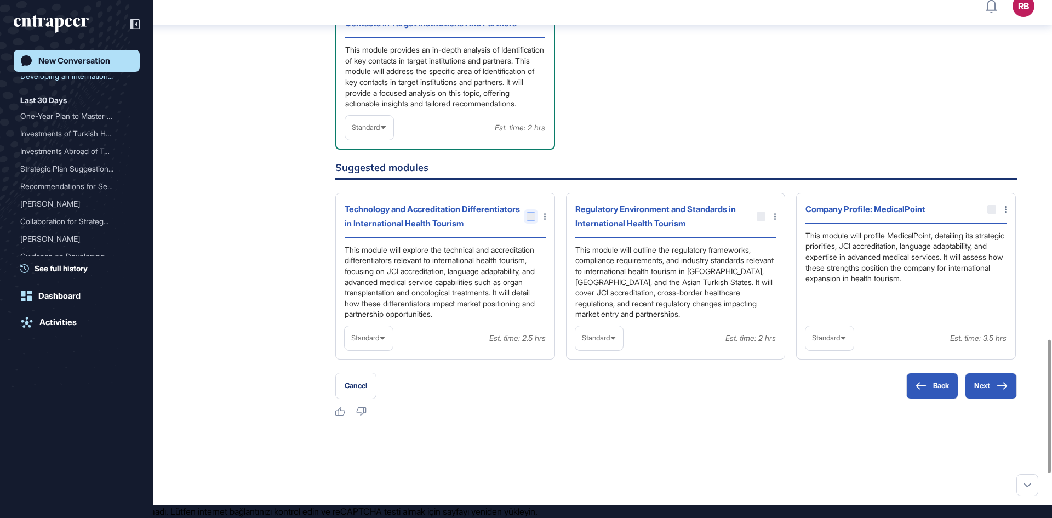
click at [532, 221] on div at bounding box center [531, 216] width 9 height 9
click at [761, 221] on div at bounding box center [761, 216] width 9 height 9
click at [986, 224] on div "Company Profile: MedicalPoint" at bounding box center [906, 212] width 201 height 21
click at [992, 214] on div at bounding box center [991, 209] width 9 height 9
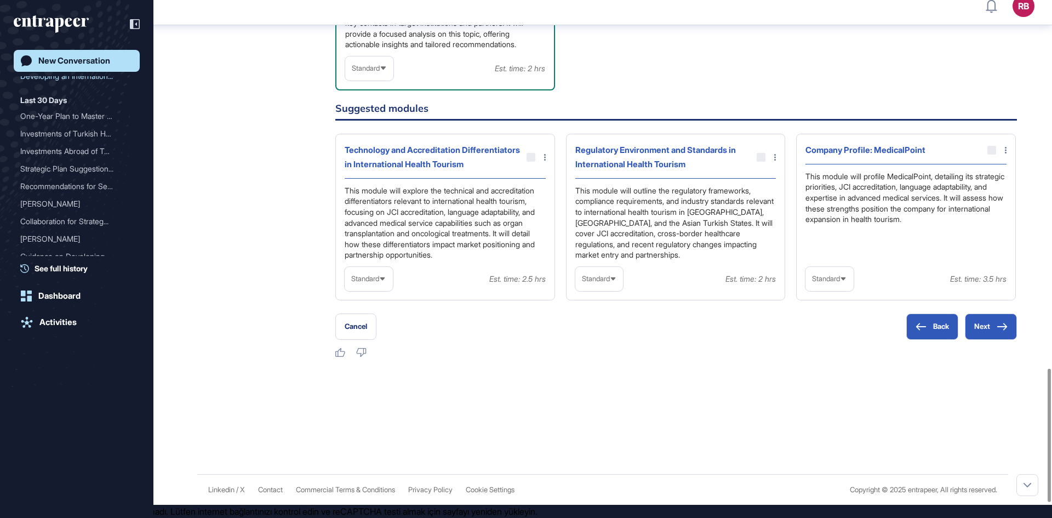
scroll to position [1488, 0]
click at [530, 153] on div at bounding box center [531, 157] width 9 height 9
click at [528, 153] on div at bounding box center [531, 157] width 9 height 9
click at [420, 143] on div "Technology and Accreditation Differentiators in International Health Tourism" at bounding box center [433, 157] width 176 height 28
click at [921, 331] on button "Back" at bounding box center [932, 326] width 52 height 26
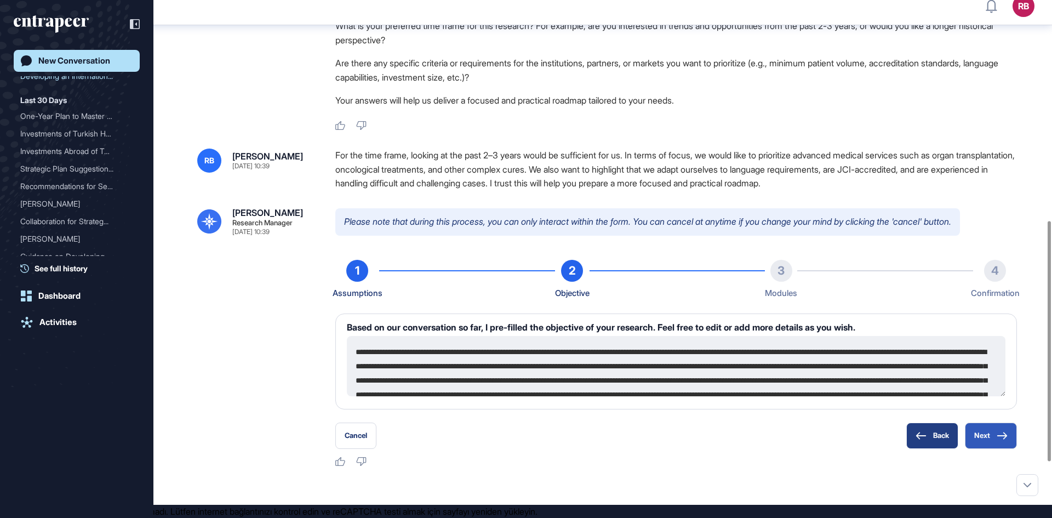
scroll to position [484, 0]
click at [986, 423] on button "Next" at bounding box center [991, 436] width 52 height 26
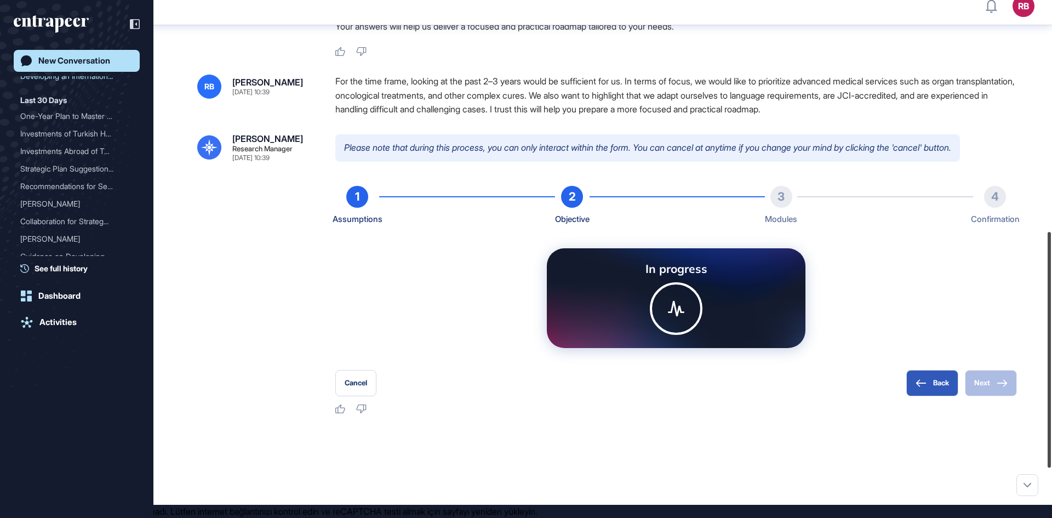
scroll to position [615, 0]
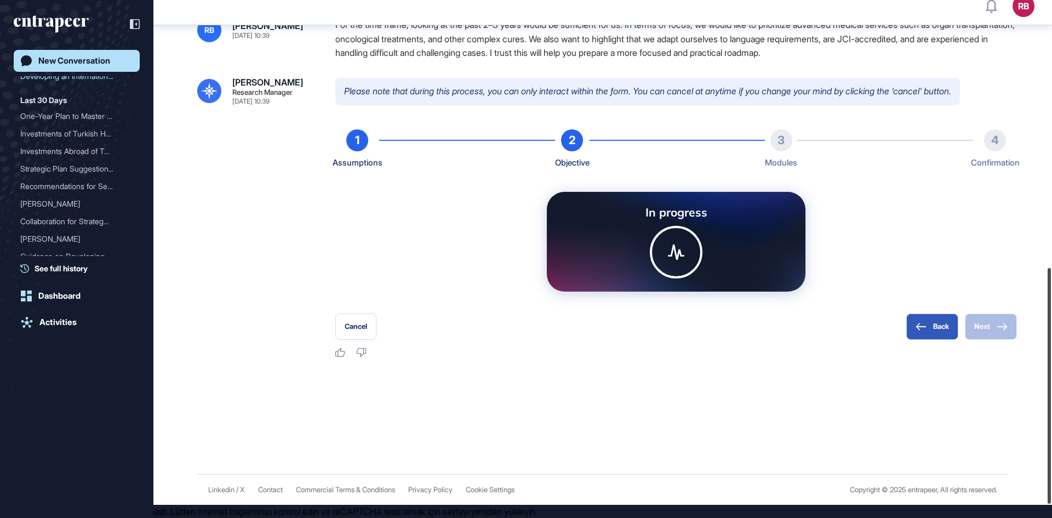
drag, startPoint x: 1049, startPoint y: 248, endPoint x: 1052, endPoint y: 368, distance: 120.0
click at [1051, 368] on div at bounding box center [1049, 386] width 3 height 236
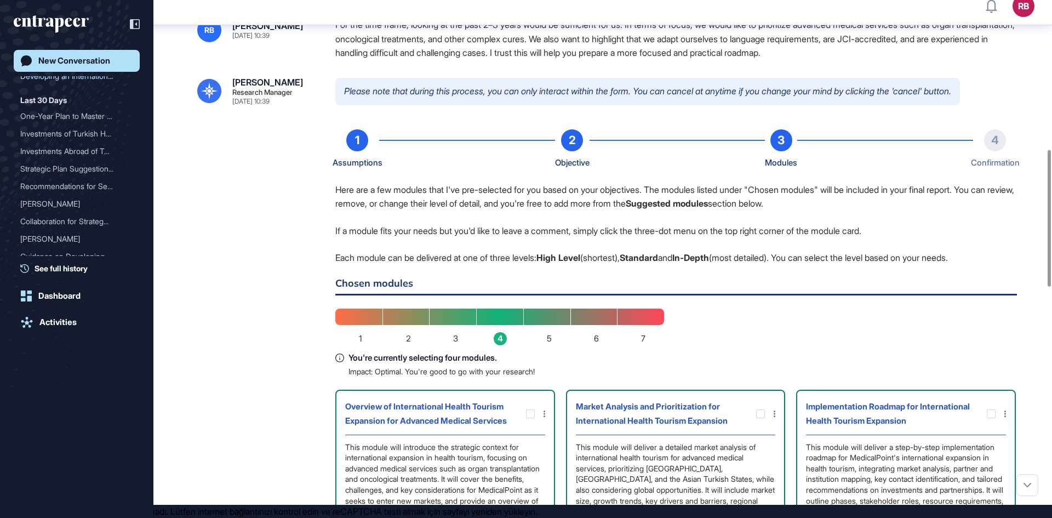
click at [1044, 407] on div "Peer Engagement Manager [DATE] 10:19 Hi! I'm Peer, your digital companion for i…" at bounding box center [602, 364] width 899 height 1909
click at [1052, 349] on div "Peer Engagement Manager [DATE] 10:19 Hi! I'm Peer, your digital companion for i…" at bounding box center [602, 364] width 899 height 1909
click at [1047, 330] on div "Peer Engagement Manager [DATE] 10:19 Hi! I'm Peer, your digital companion for i…" at bounding box center [602, 364] width 899 height 1909
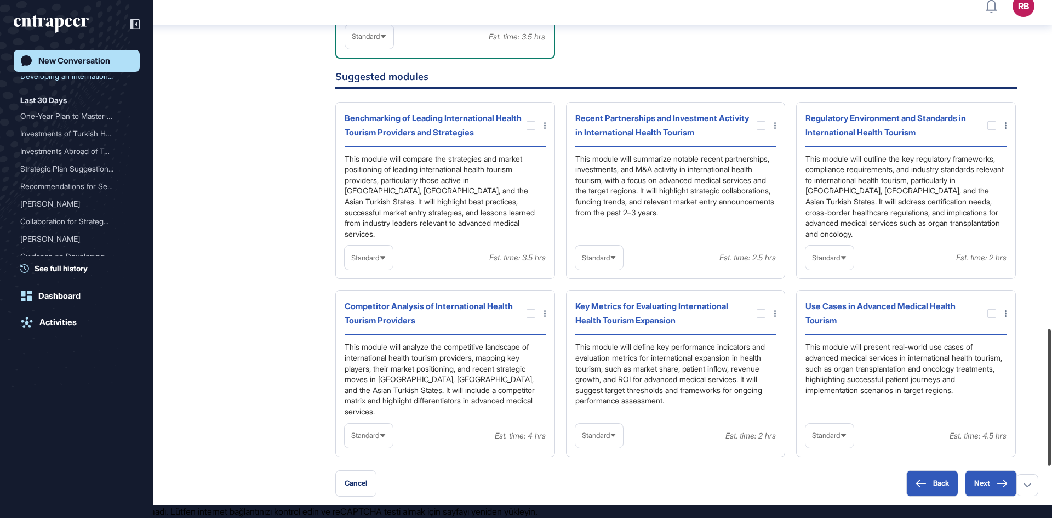
scroll to position [1315, 0]
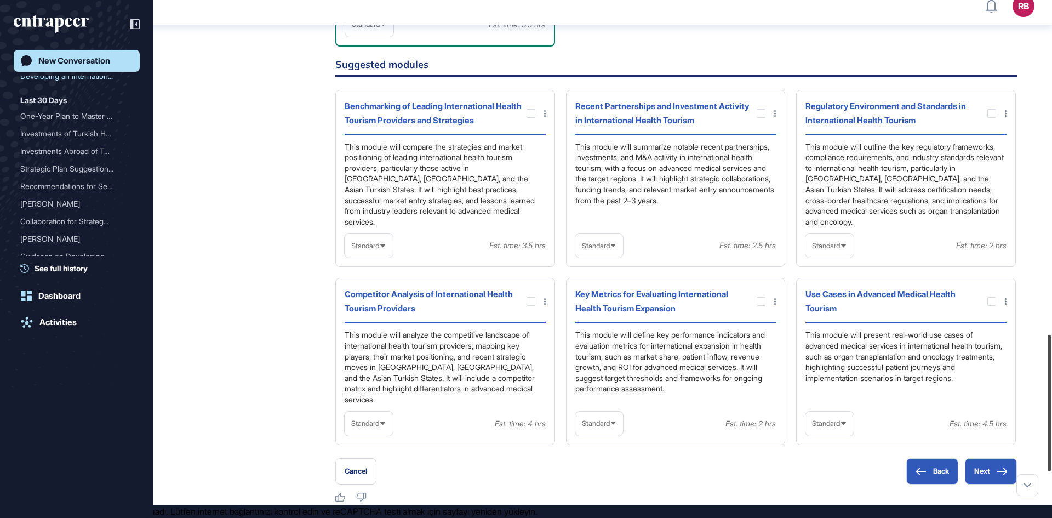
drag, startPoint x: 1052, startPoint y: 272, endPoint x: 1052, endPoint y: 457, distance: 184.7
click at [1051, 457] on div at bounding box center [1049, 403] width 3 height 136
click at [992, 297] on div at bounding box center [991, 301] width 9 height 9
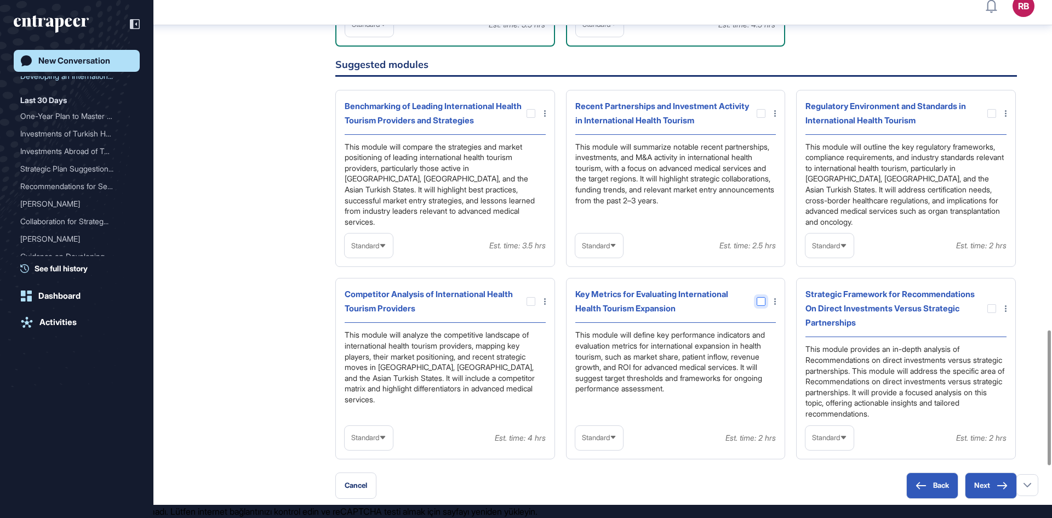
click at [759, 297] on div at bounding box center [761, 301] width 9 height 9
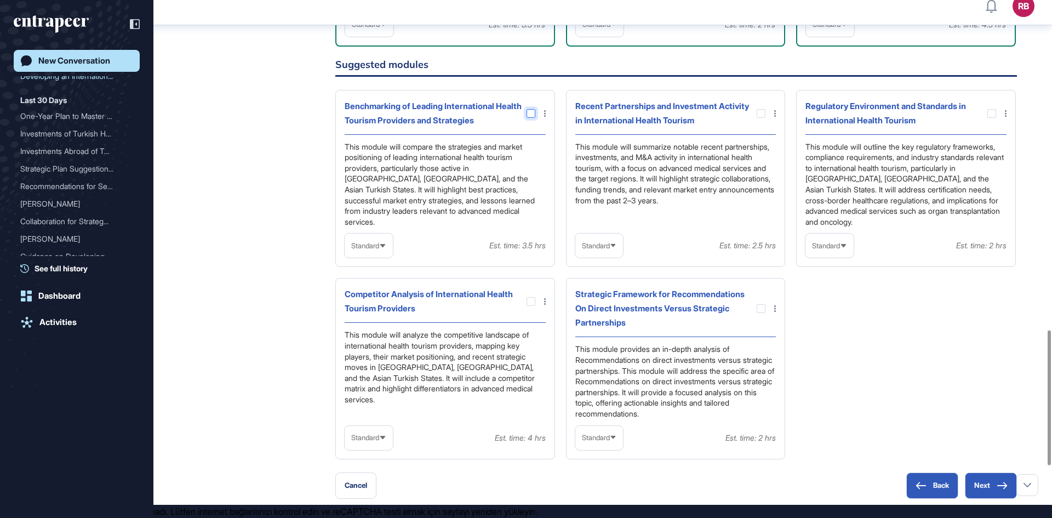
click at [530, 116] on div at bounding box center [531, 113] width 9 height 9
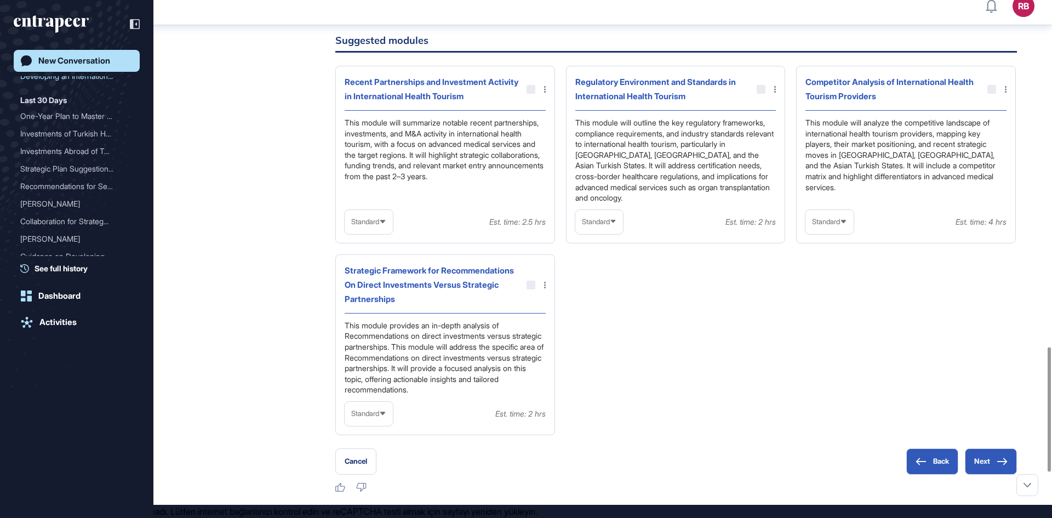
scroll to position [1544, 0]
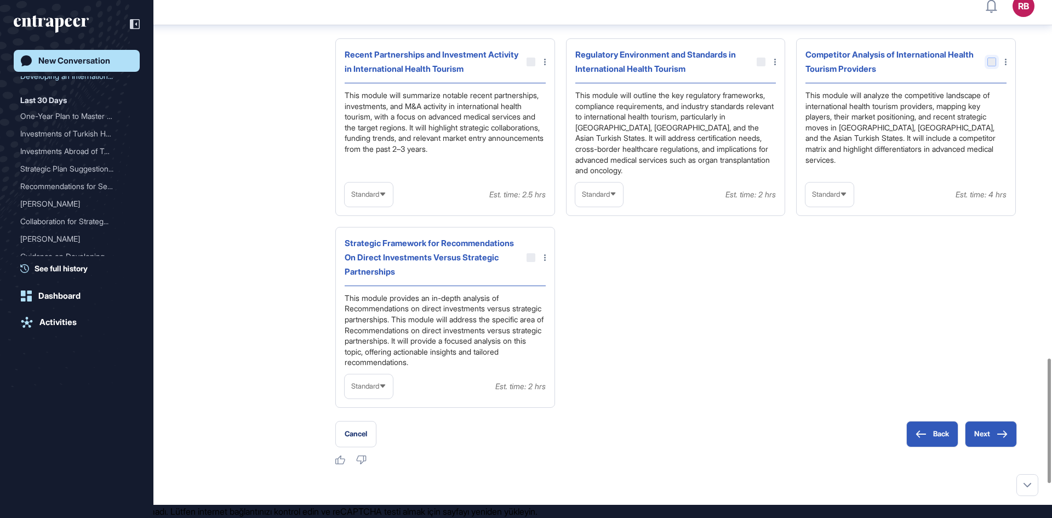
click at [992, 58] on div at bounding box center [991, 62] width 9 height 9
click at [993, 58] on div at bounding box center [991, 62] width 9 height 9
click at [1007, 50] on div "Competitor Analysis of International Health Tourism Providers This module will …" at bounding box center [906, 127] width 220 height 178
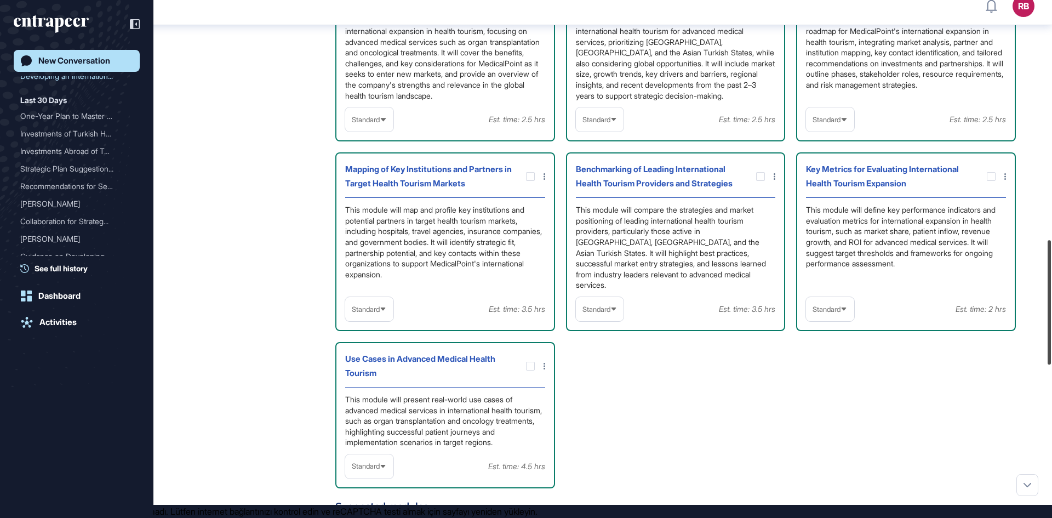
scroll to position [1082, 0]
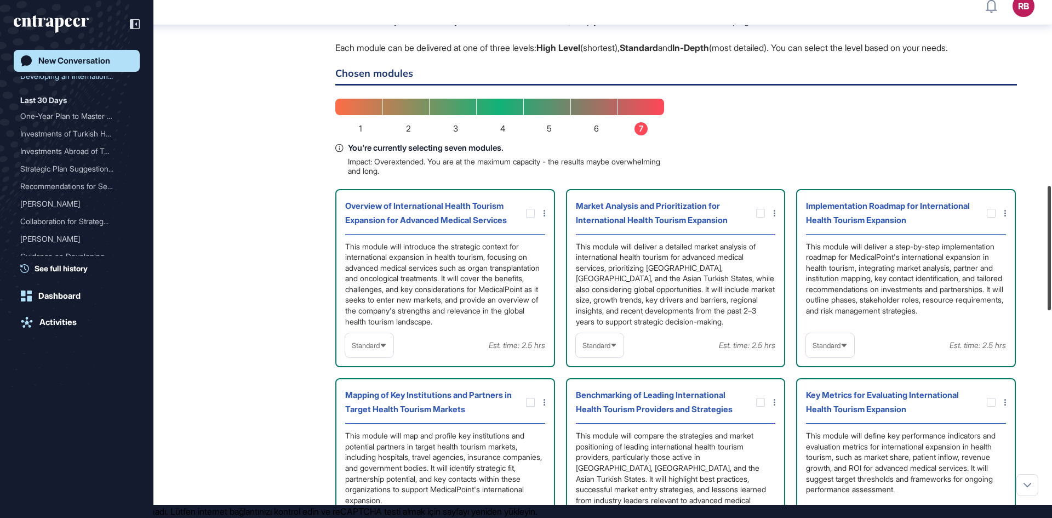
drag, startPoint x: 1047, startPoint y: 416, endPoint x: 1049, endPoint y: 243, distance: 172.6
click at [1049, 243] on div at bounding box center [1049, 248] width 3 height 124
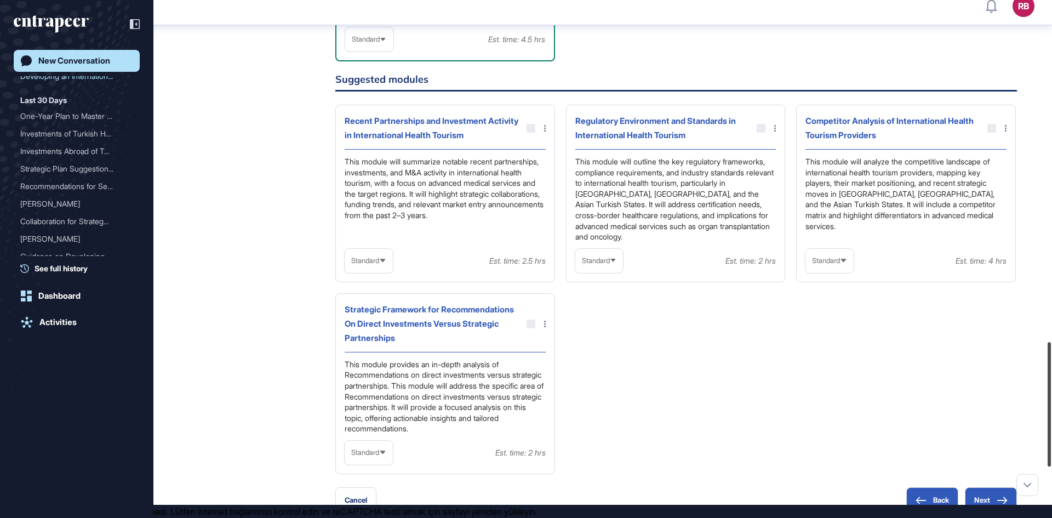
scroll to position [1475, 0]
drag, startPoint x: 1052, startPoint y: 253, endPoint x: 1052, endPoint y: 370, distance: 116.7
click at [1051, 370] on div at bounding box center [1049, 404] width 3 height 124
click at [983, 489] on button "Next" at bounding box center [991, 502] width 52 height 26
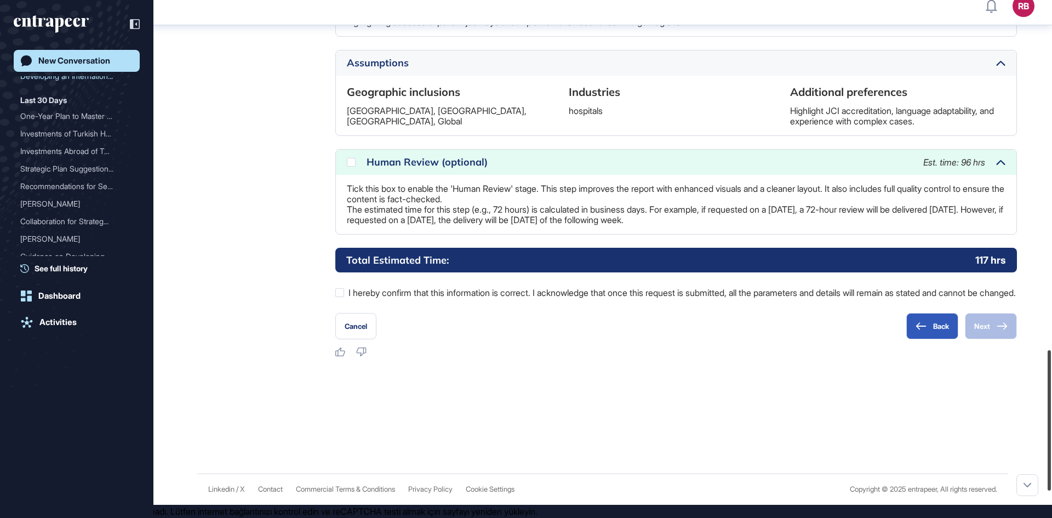
scroll to position [1368, 0]
drag, startPoint x: 1049, startPoint y: 281, endPoint x: 1052, endPoint y: 490, distance: 209.3
click at [1051, 490] on div at bounding box center [1049, 429] width 3 height 140
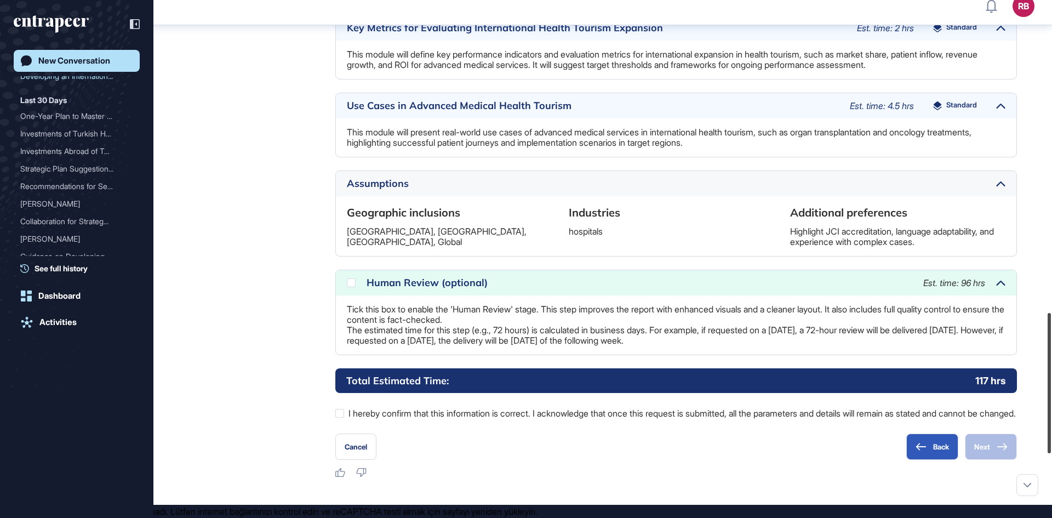
scroll to position [1265, 0]
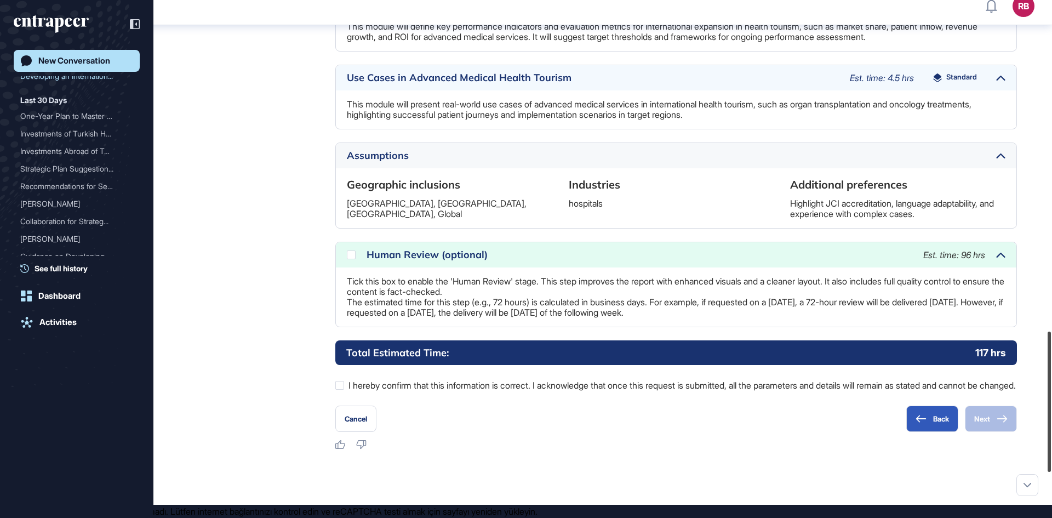
drag, startPoint x: 1049, startPoint y: 372, endPoint x: 1052, endPoint y: 344, distance: 28.1
click at [1051, 344] on div at bounding box center [1049, 402] width 3 height 140
click at [349, 259] on div at bounding box center [351, 254] width 9 height 9
click at [336, 390] on div at bounding box center [339, 385] width 9 height 9
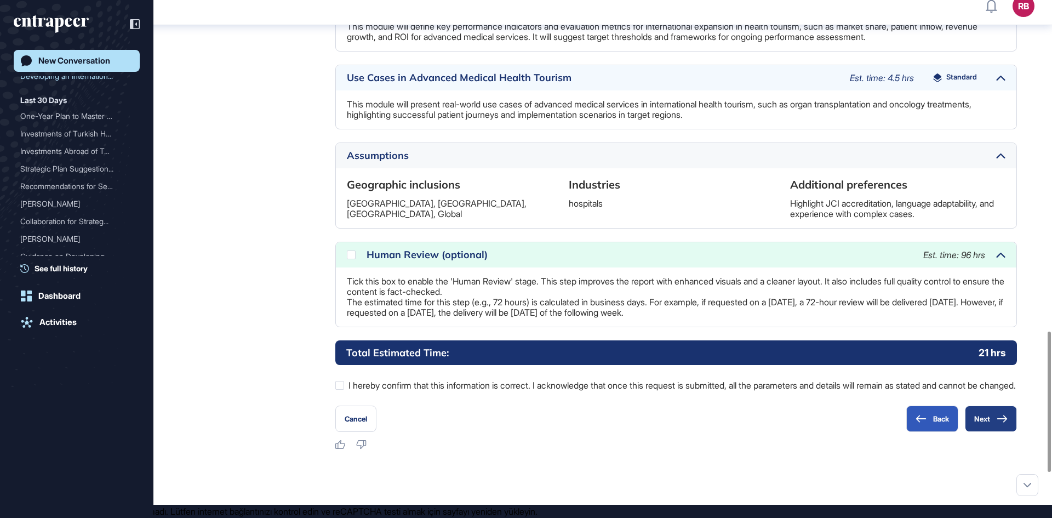
click at [993, 432] on button "Next" at bounding box center [991, 418] width 52 height 26
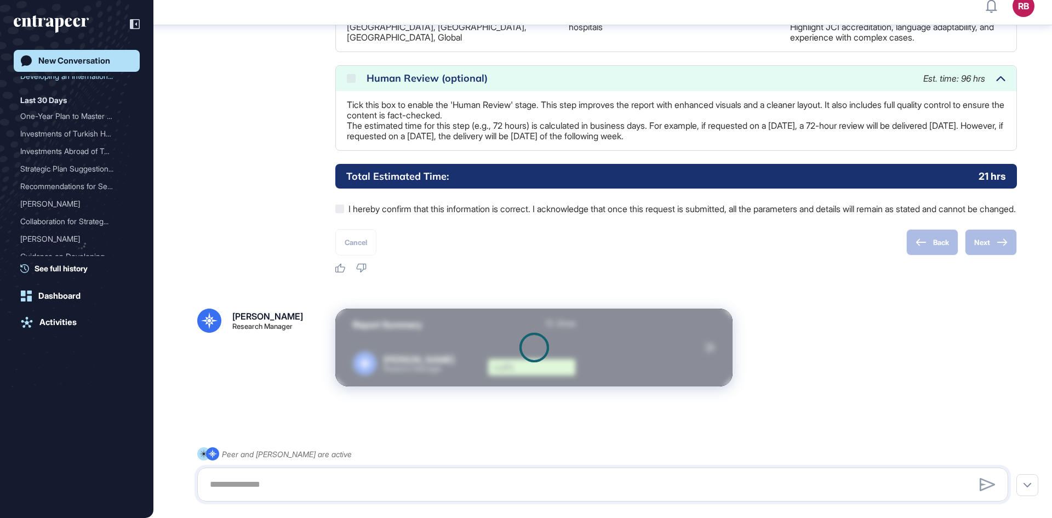
scroll to position [1504, 0]
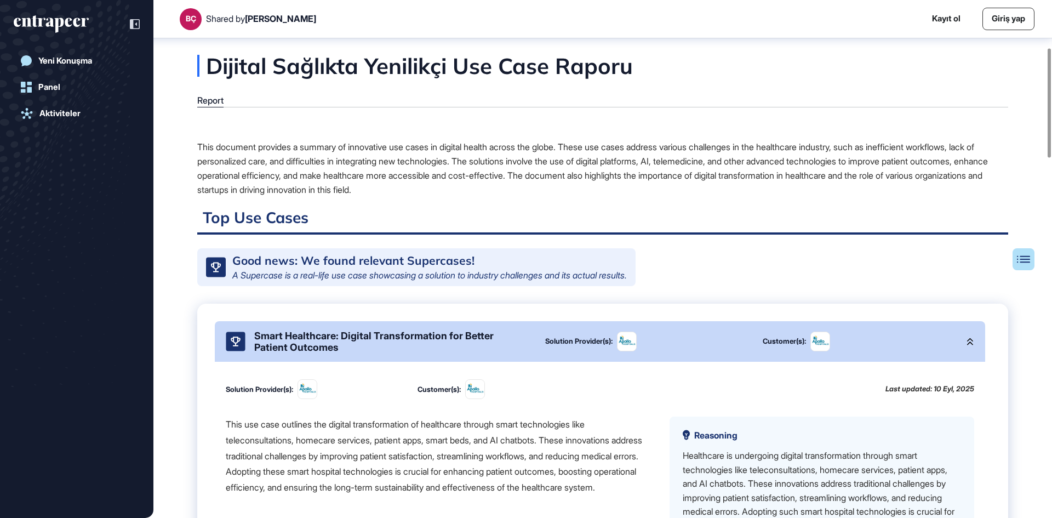
scroll to position [3014, 0]
click at [53, 53] on div "Yeni Konuşma" at bounding box center [77, 61] width 126 height 22
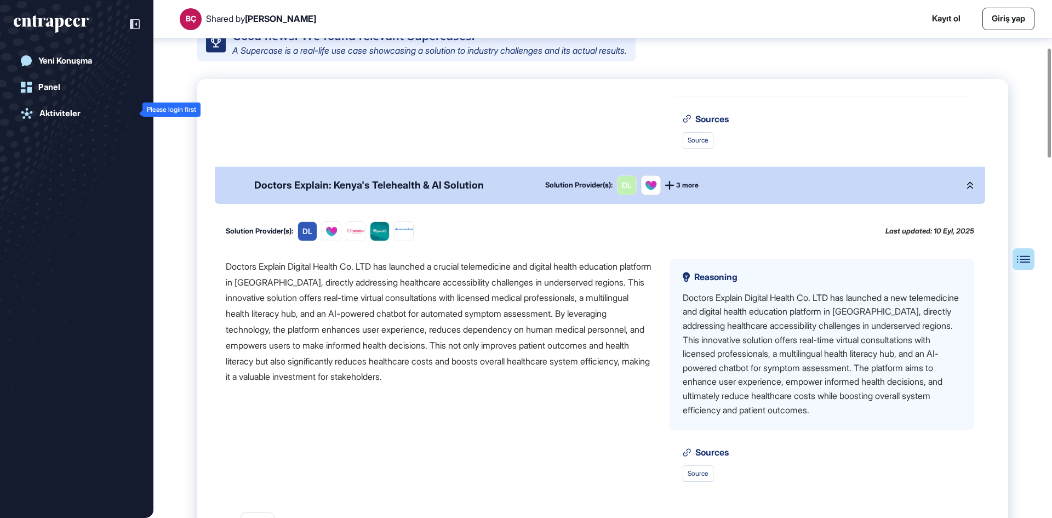
click at [55, 109] on div "Aktiviteler" at bounding box center [59, 113] width 41 height 10
click at [44, 115] on div "Aktiviteler" at bounding box center [59, 113] width 41 height 10
click at [83, 114] on div "Aktiviteler" at bounding box center [77, 113] width 126 height 22
click at [71, 62] on div "Yeni Konuşma" at bounding box center [65, 61] width 54 height 10
click at [43, 85] on div "Panel" at bounding box center [49, 87] width 22 height 10
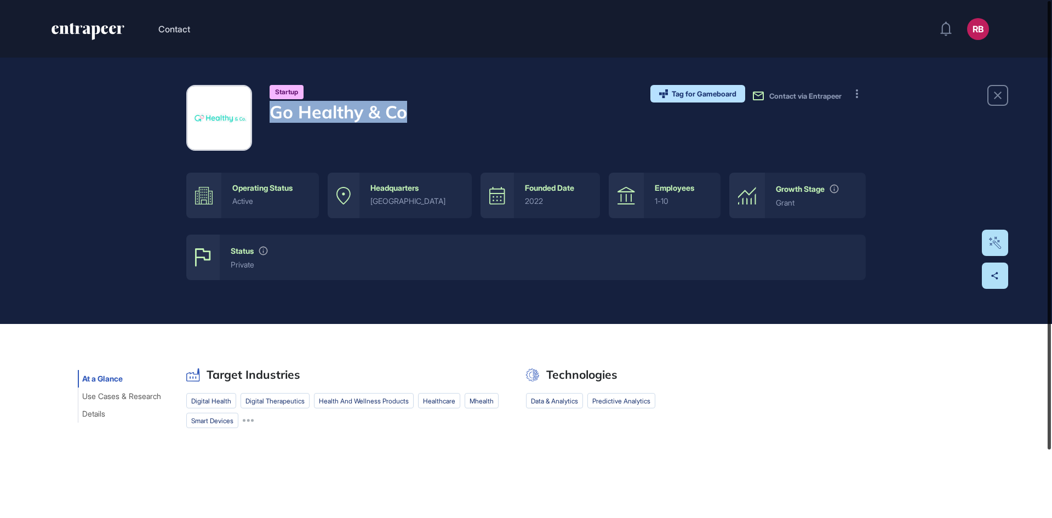
drag, startPoint x: 1052, startPoint y: 273, endPoint x: 1052, endPoint y: 78, distance: 195.1
click at [1051, 78] on div at bounding box center [1049, 225] width 3 height 448
click at [87, 28] on icon "entrapeer-logo" at bounding box center [84, 29] width 65 height 9
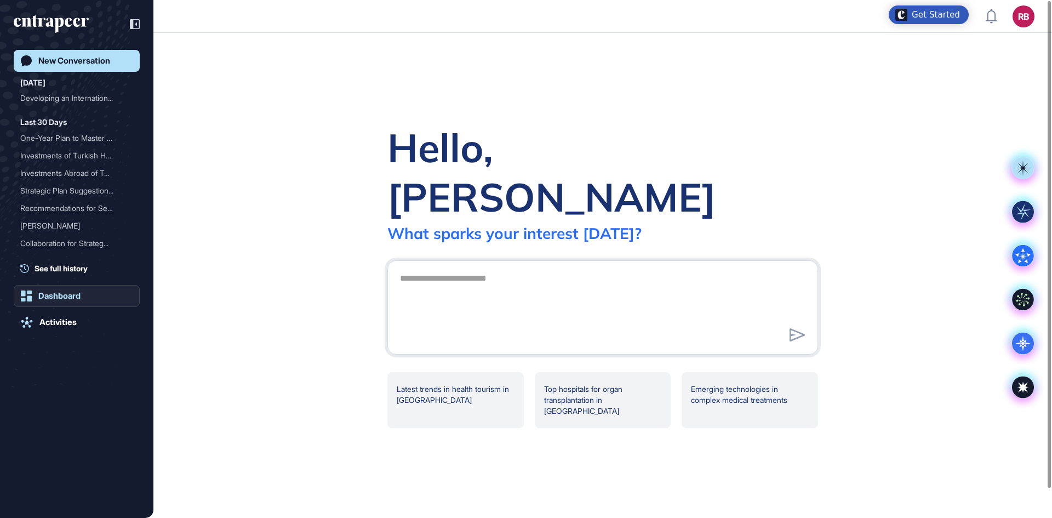
click at [53, 292] on div "Dashboard" at bounding box center [59, 296] width 42 height 10
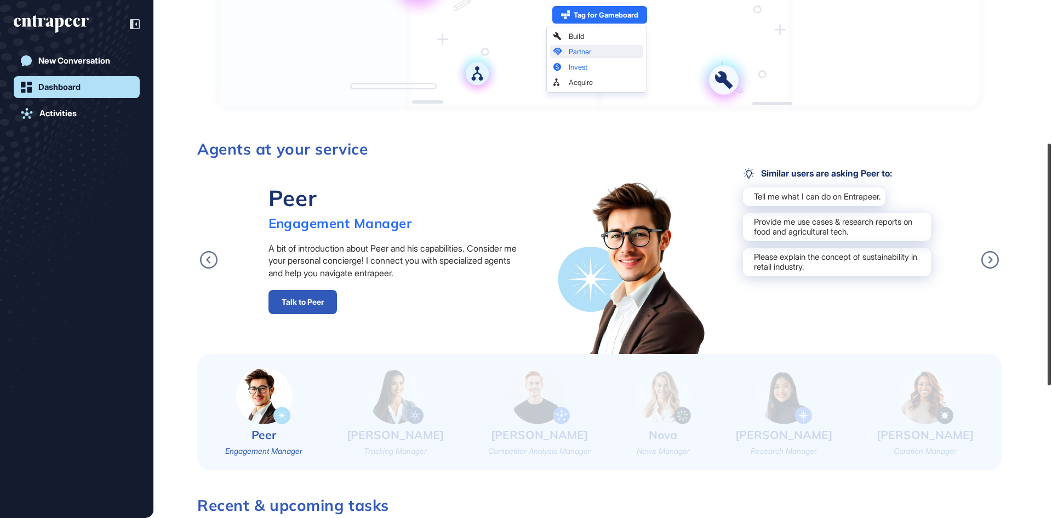
scroll to position [256, 0]
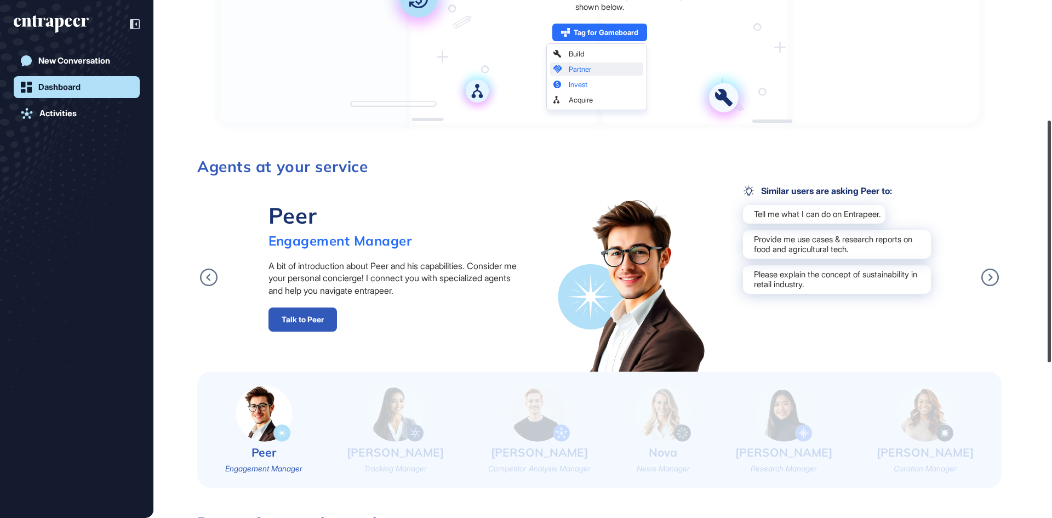
drag, startPoint x: 1051, startPoint y: 192, endPoint x: 1046, endPoint y: 158, distance: 34.4
click at [1048, 158] on div at bounding box center [1049, 242] width 3 height 242
click at [62, 111] on div "Activities" at bounding box center [57, 113] width 37 height 10
